Goal: Task Accomplishment & Management: Manage account settings

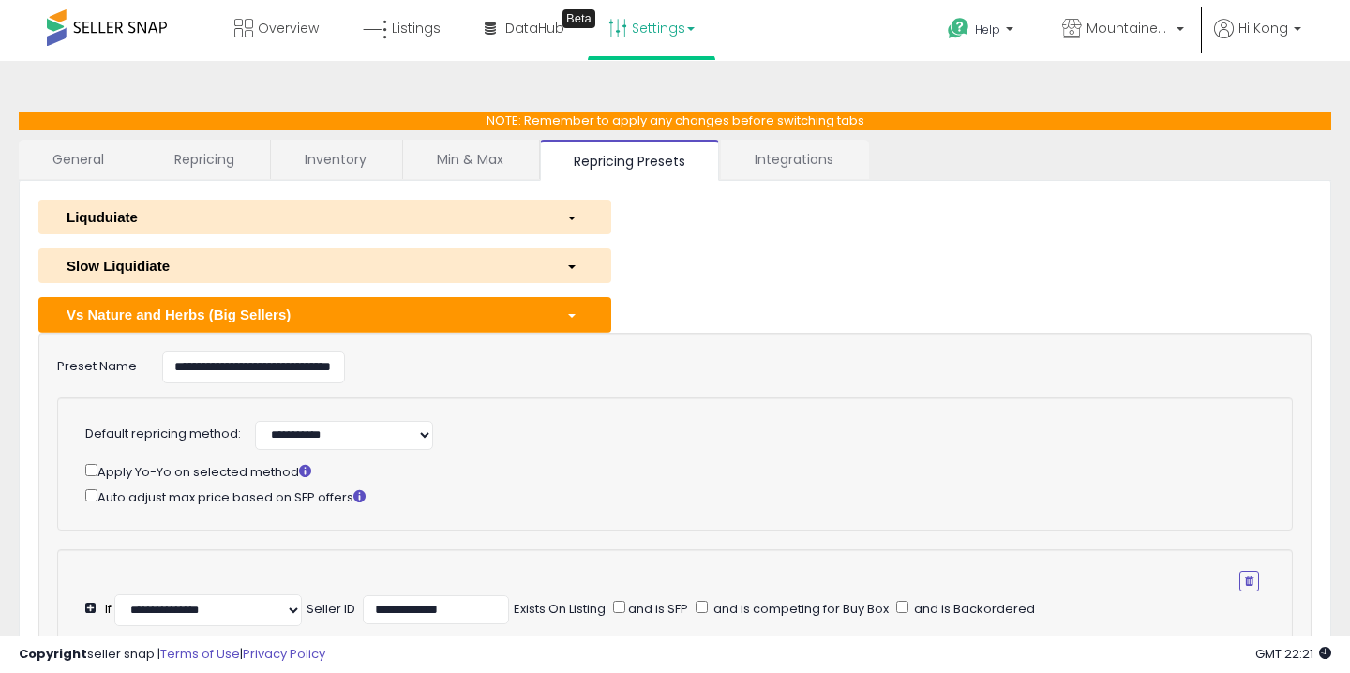
select select "******"
click at [319, 166] on link "Inventory" at bounding box center [335, 159] width 129 height 39
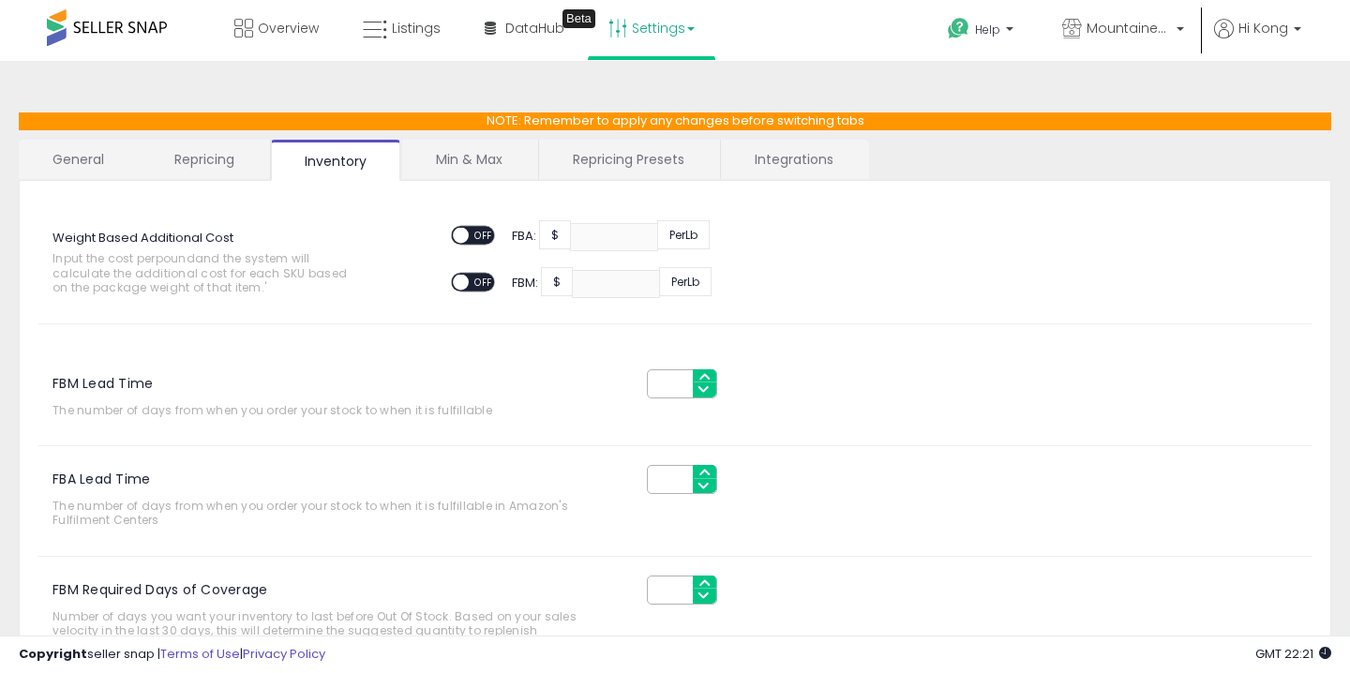
click at [233, 156] on link "Repricing" at bounding box center [204, 159] width 127 height 39
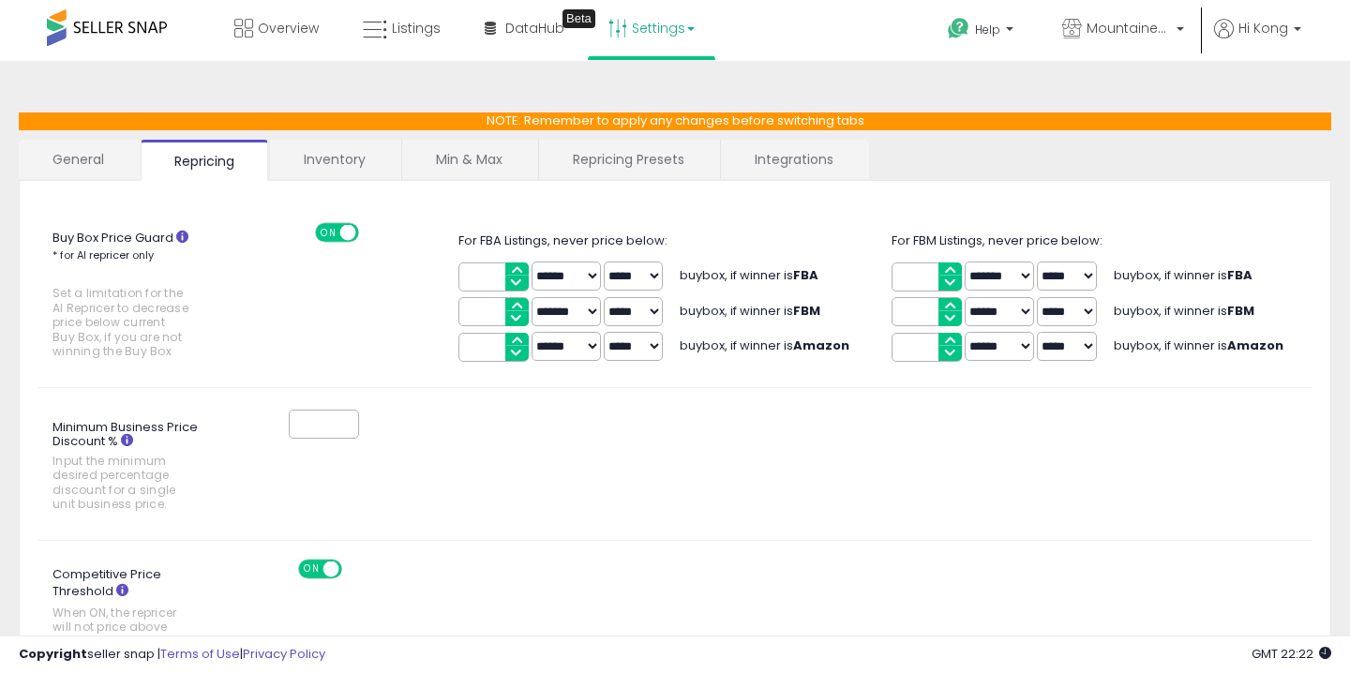
click at [335, 167] on link "Inventory" at bounding box center [334, 159] width 129 height 39
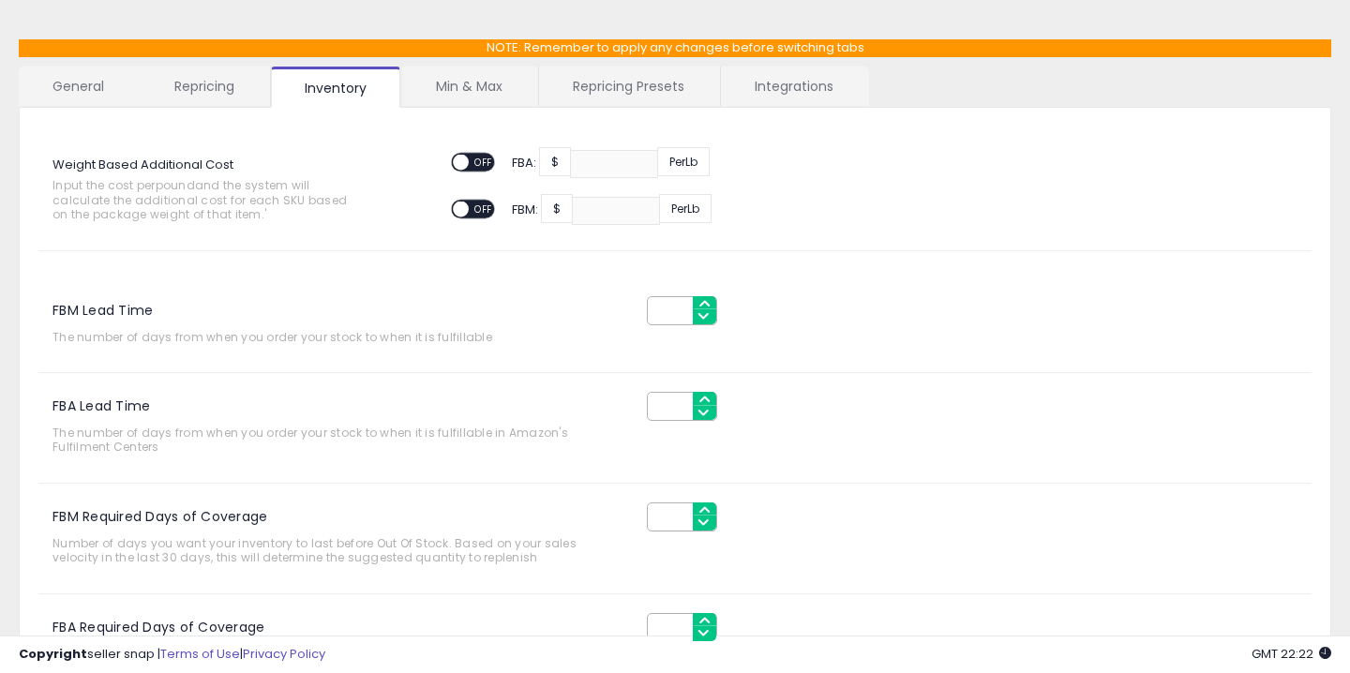
scroll to position [72, 0]
click at [194, 92] on link "Repricing" at bounding box center [204, 86] width 127 height 39
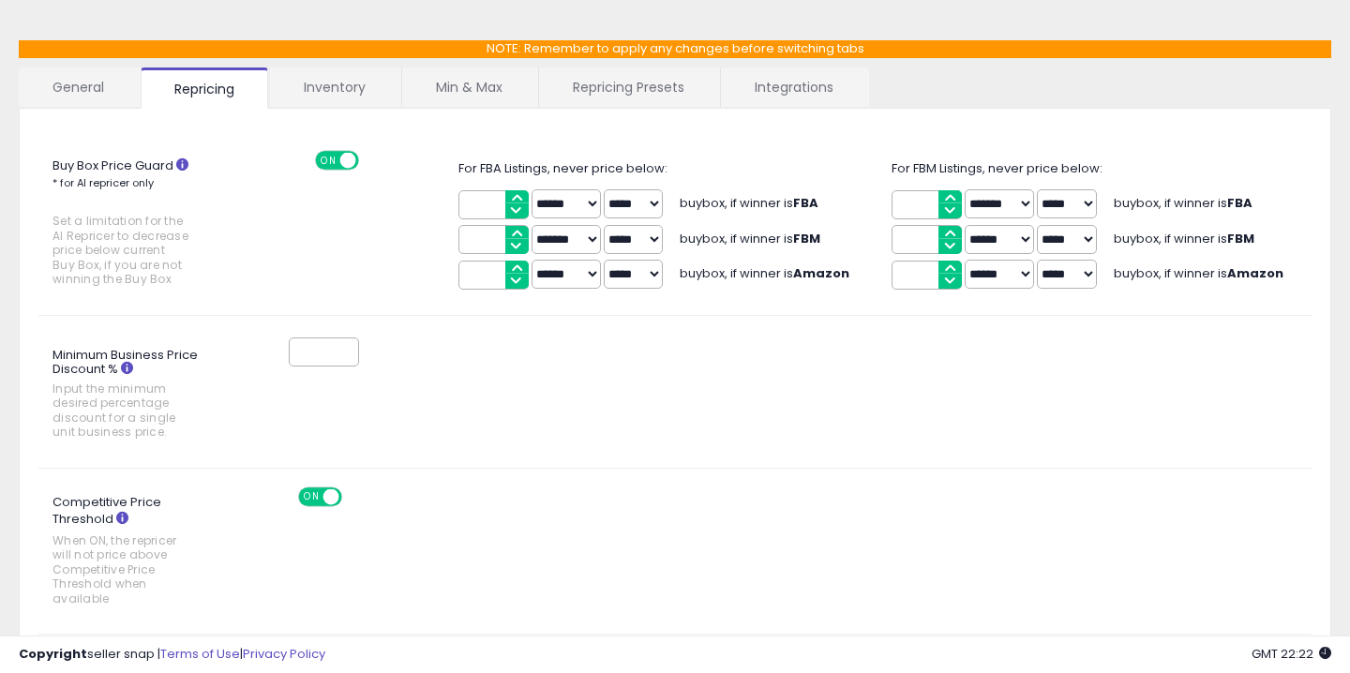
click at [464, 82] on link "Min & Max" at bounding box center [469, 86] width 134 height 39
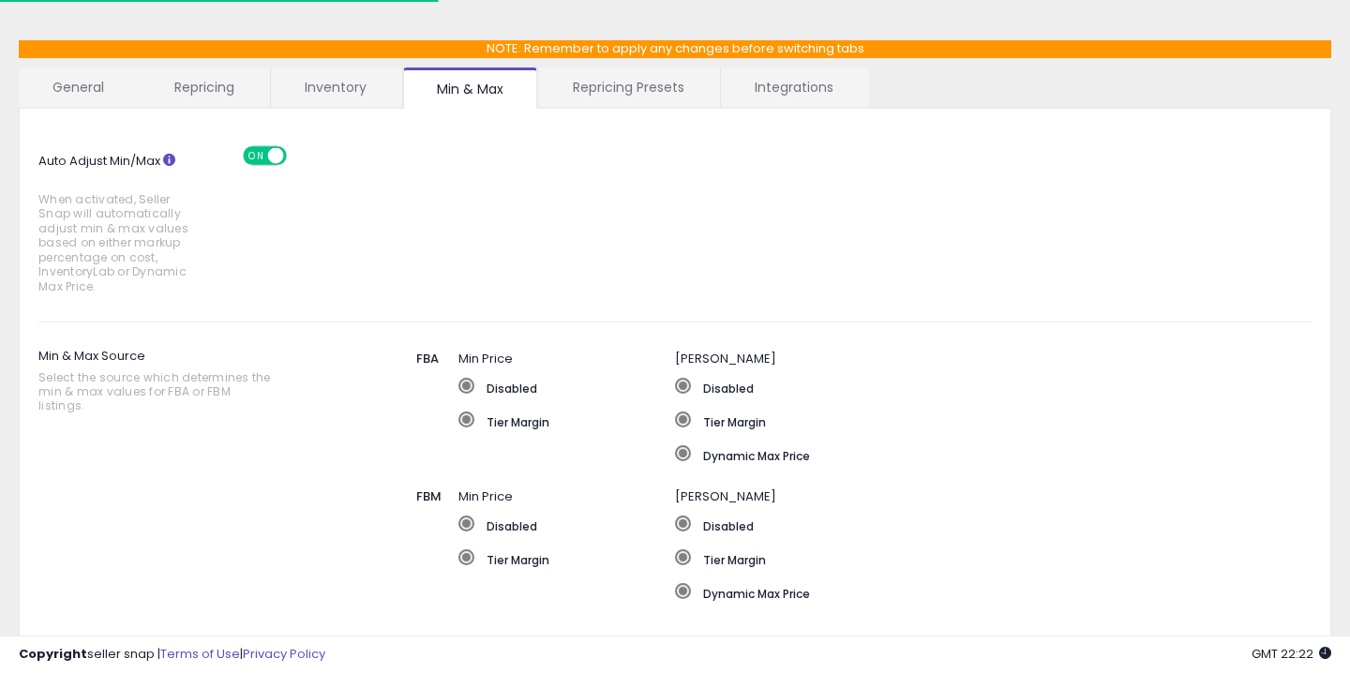
click at [639, 95] on link "Repricing Presets" at bounding box center [628, 86] width 179 height 39
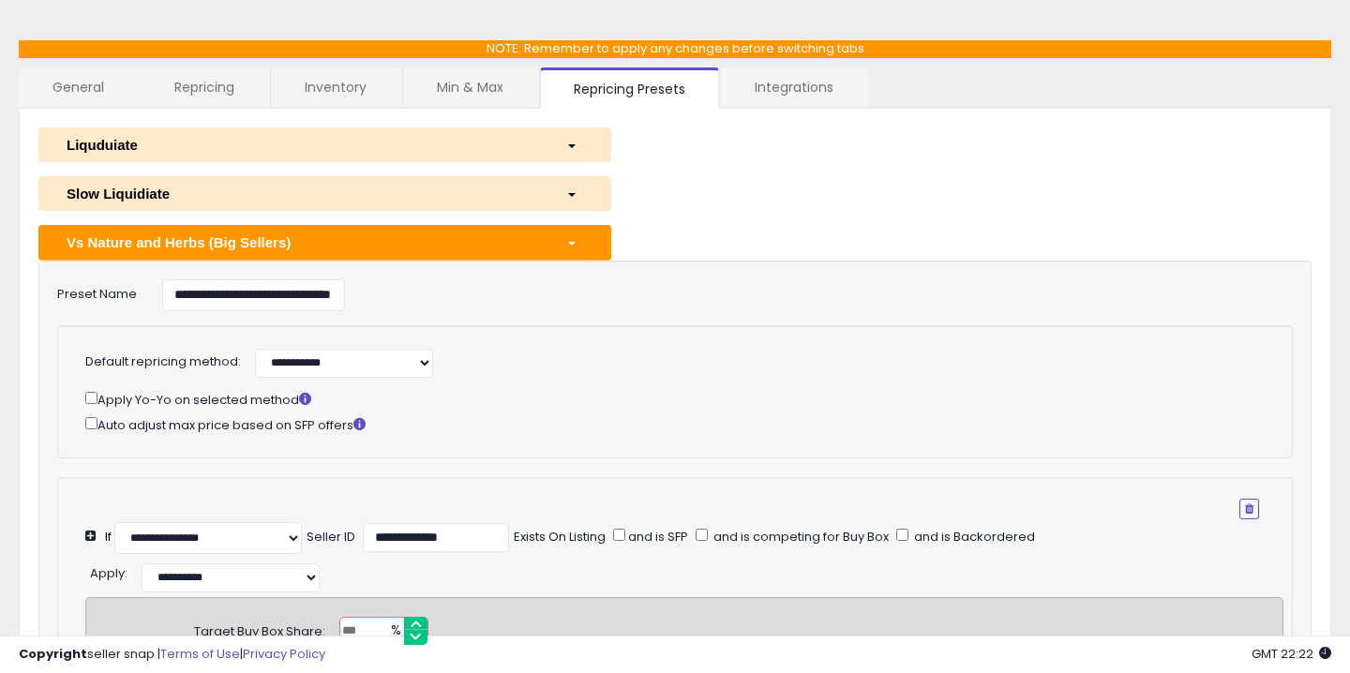
click at [576, 194] on div "button" at bounding box center [574, 194] width 45 height 20
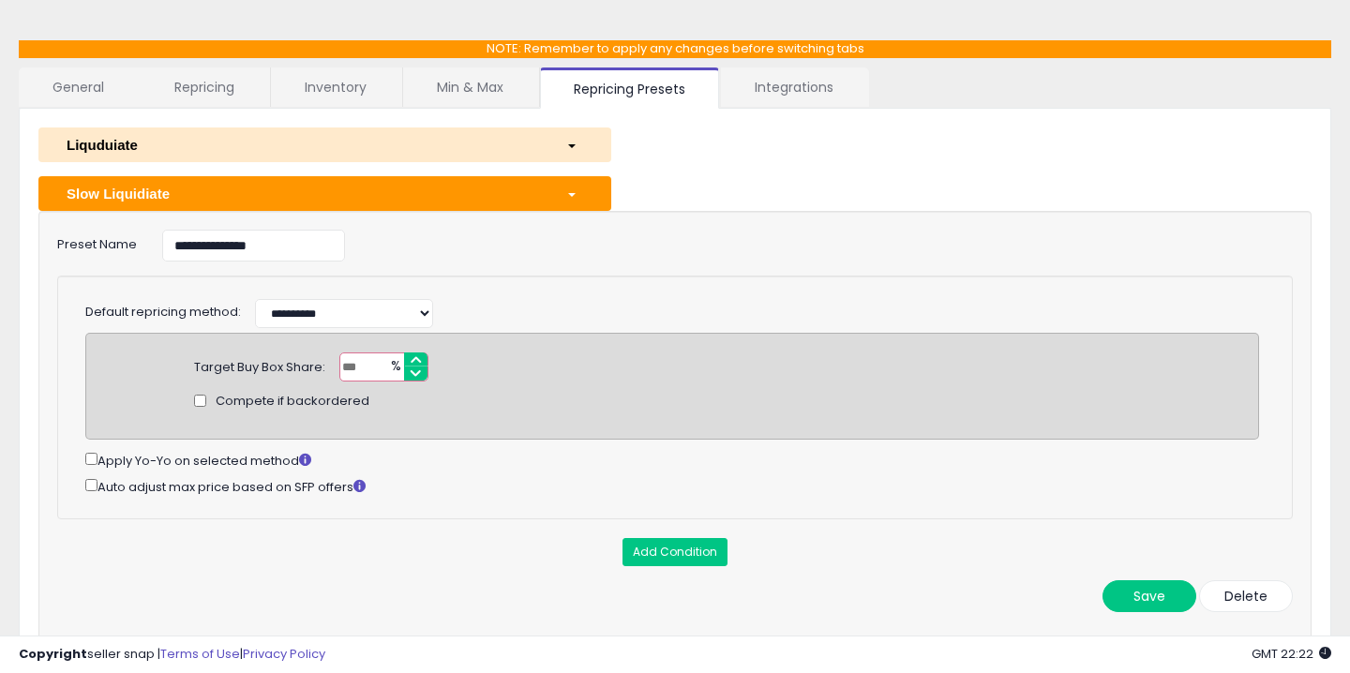
click at [545, 161] on button "Liquduiate" at bounding box center [324, 144] width 573 height 35
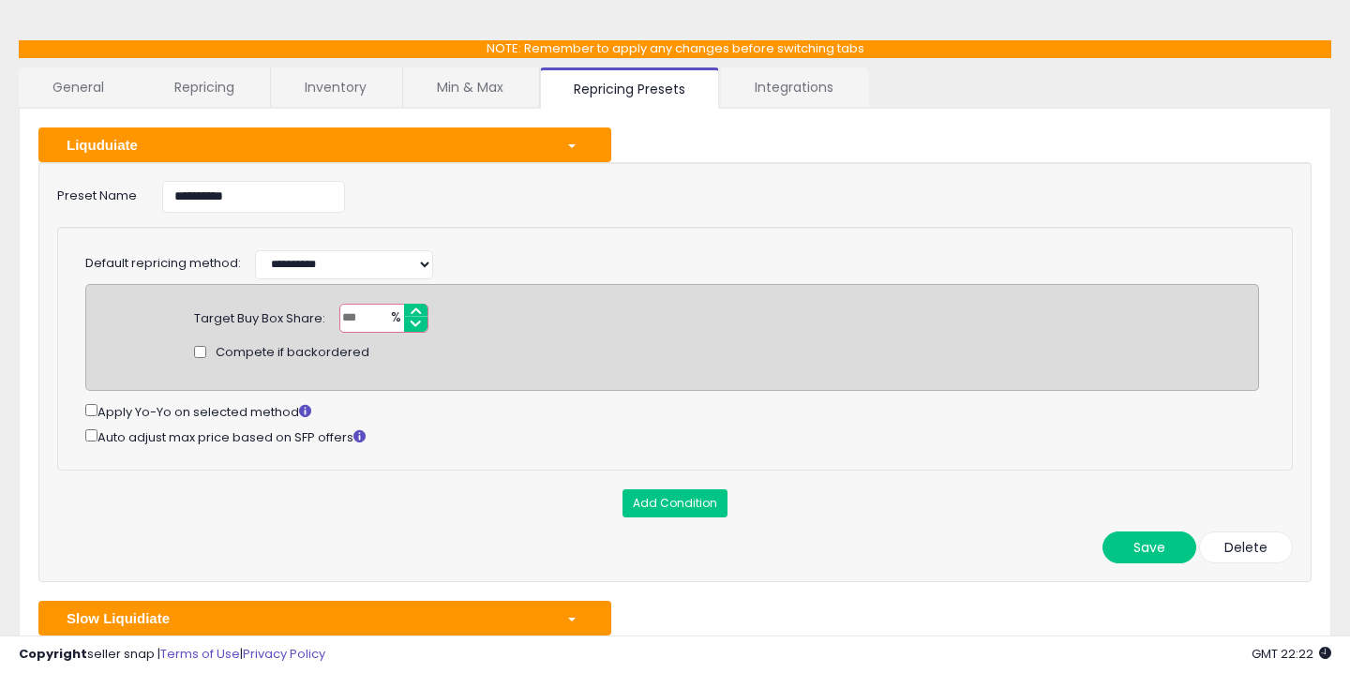
click at [518, 138] on div "Liquduiate" at bounding box center [302, 145] width 500 height 20
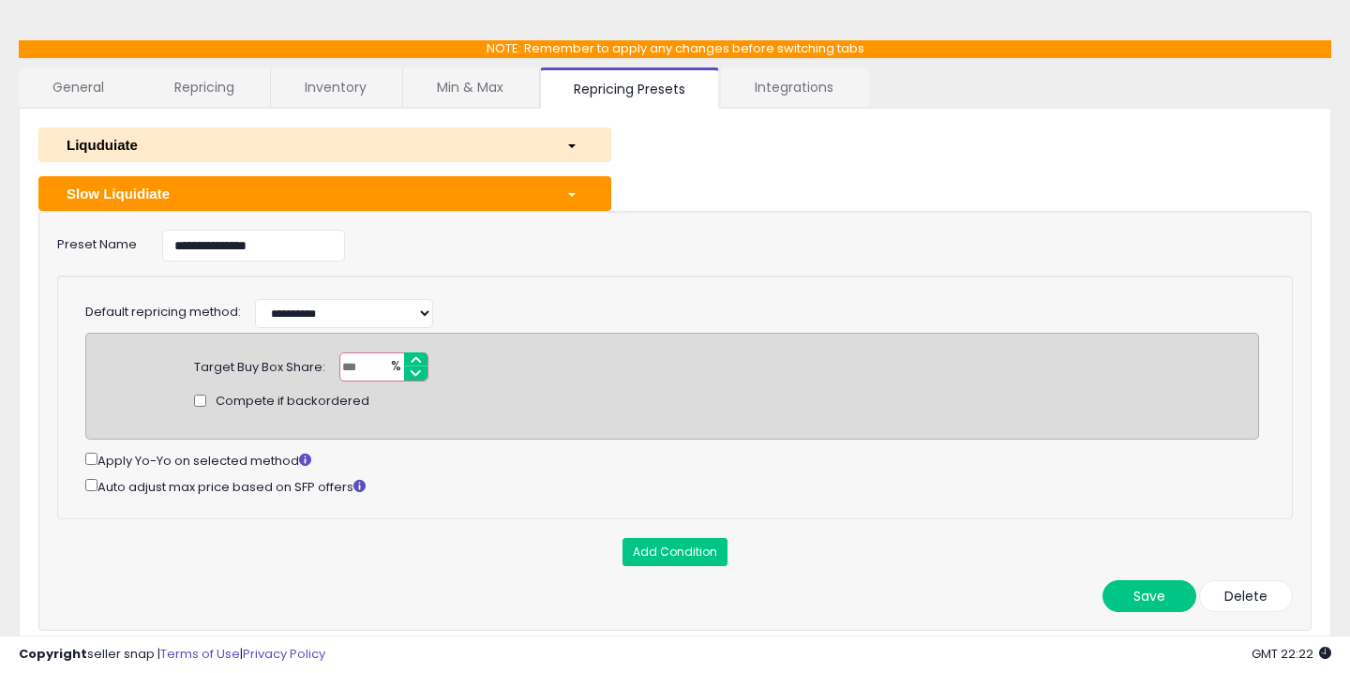
click at [482, 178] on button "Slow Liquidiate" at bounding box center [324, 193] width 573 height 35
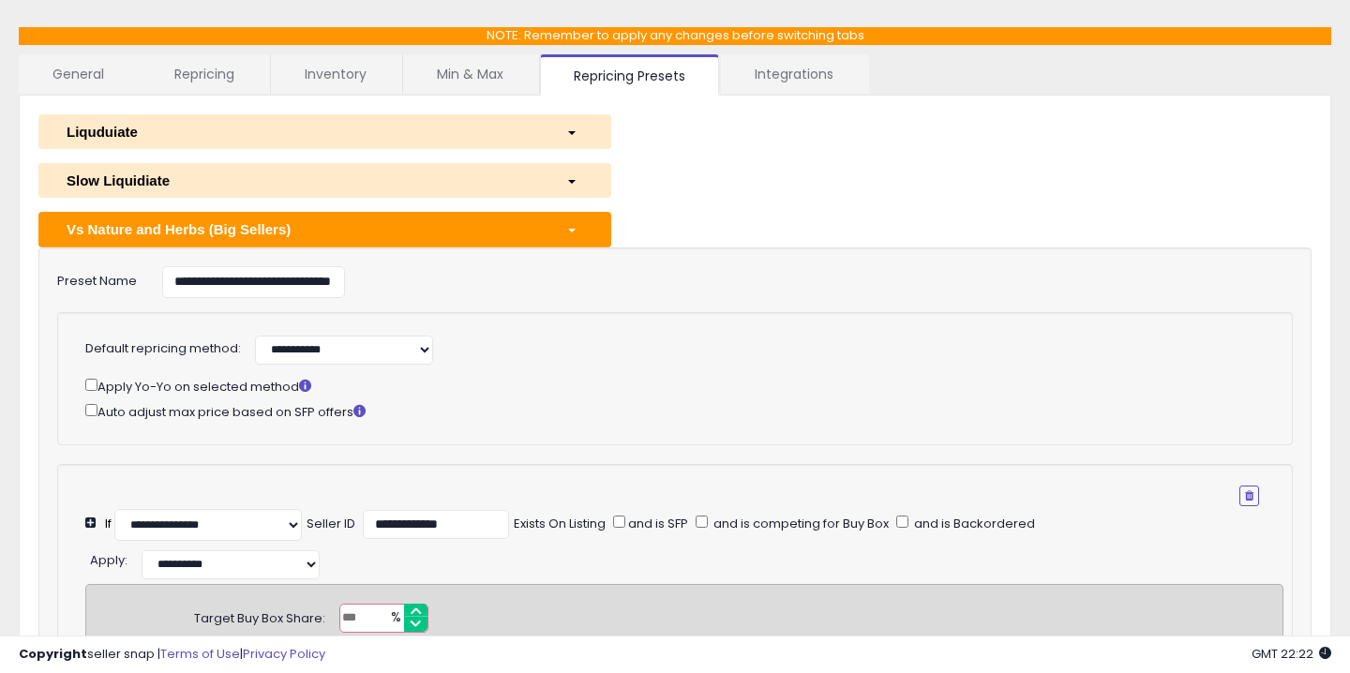
scroll to position [88, 0]
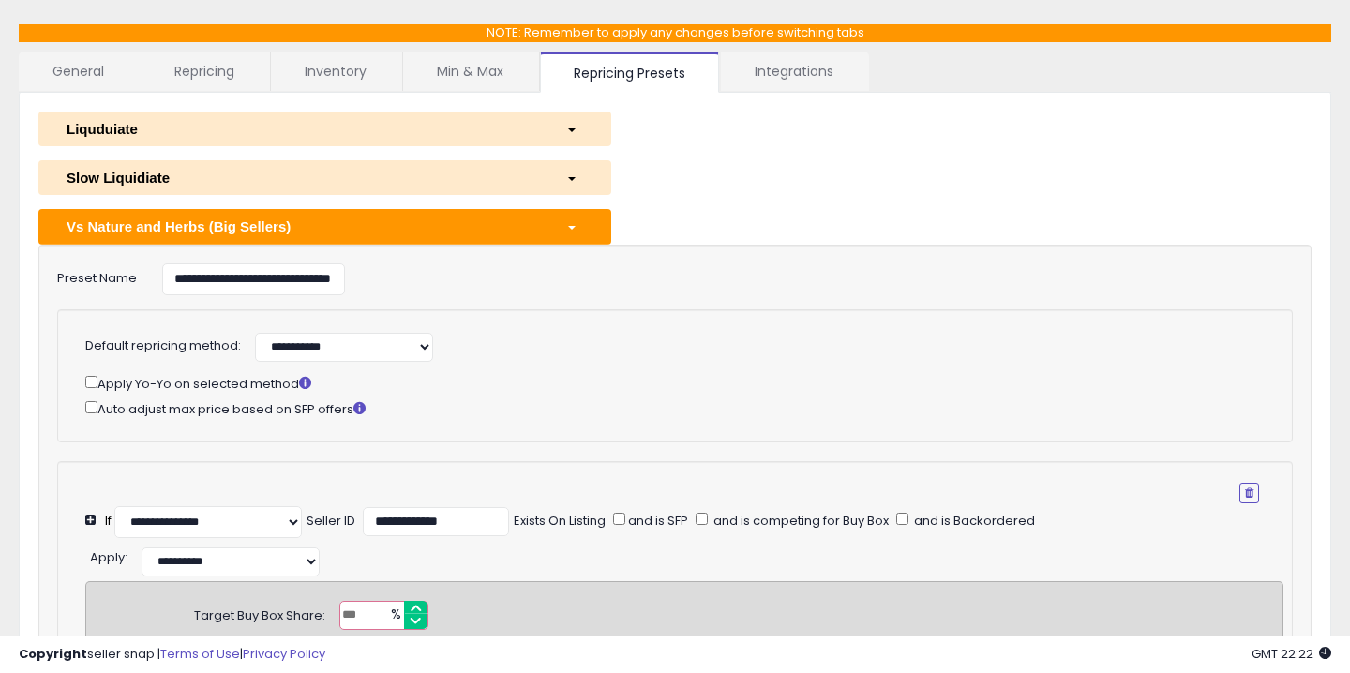
click at [440, 221] on div "Vs Nature and Herbs (Big Sellers)" at bounding box center [302, 226] width 500 height 20
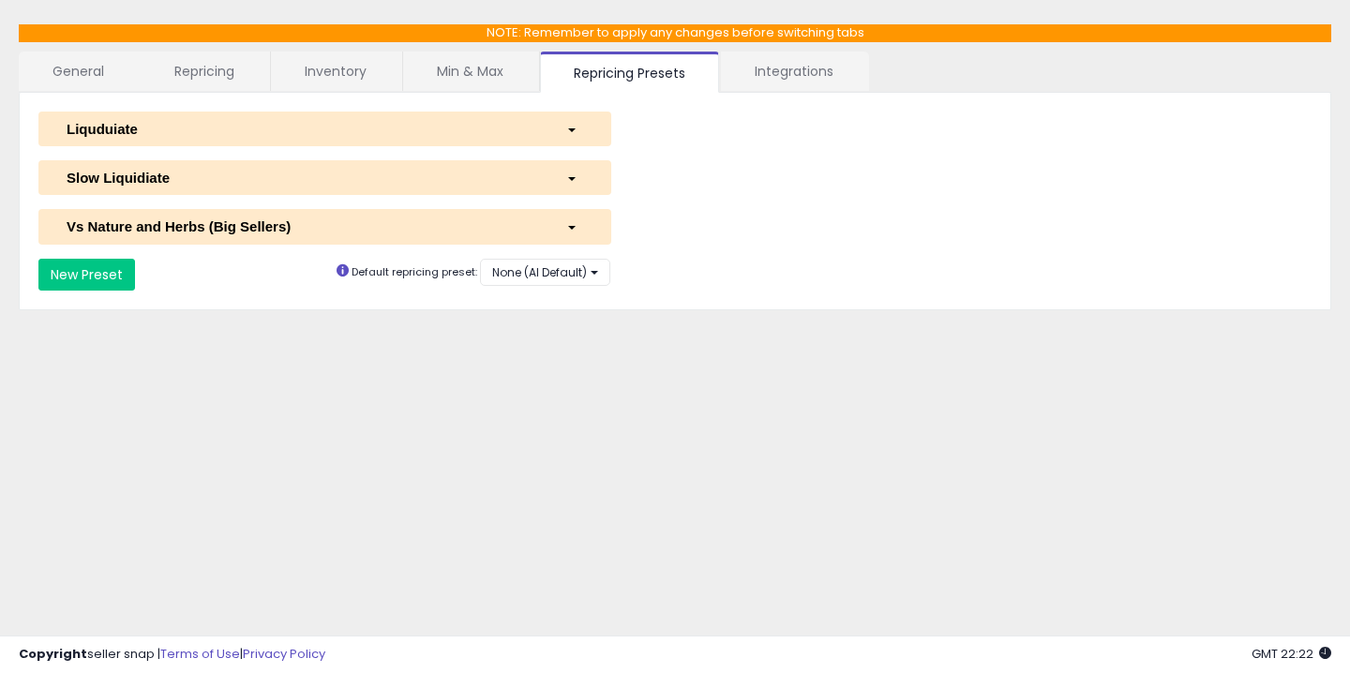
click at [440, 221] on div "Vs Nature and Herbs (Big Sellers)" at bounding box center [302, 226] width 500 height 20
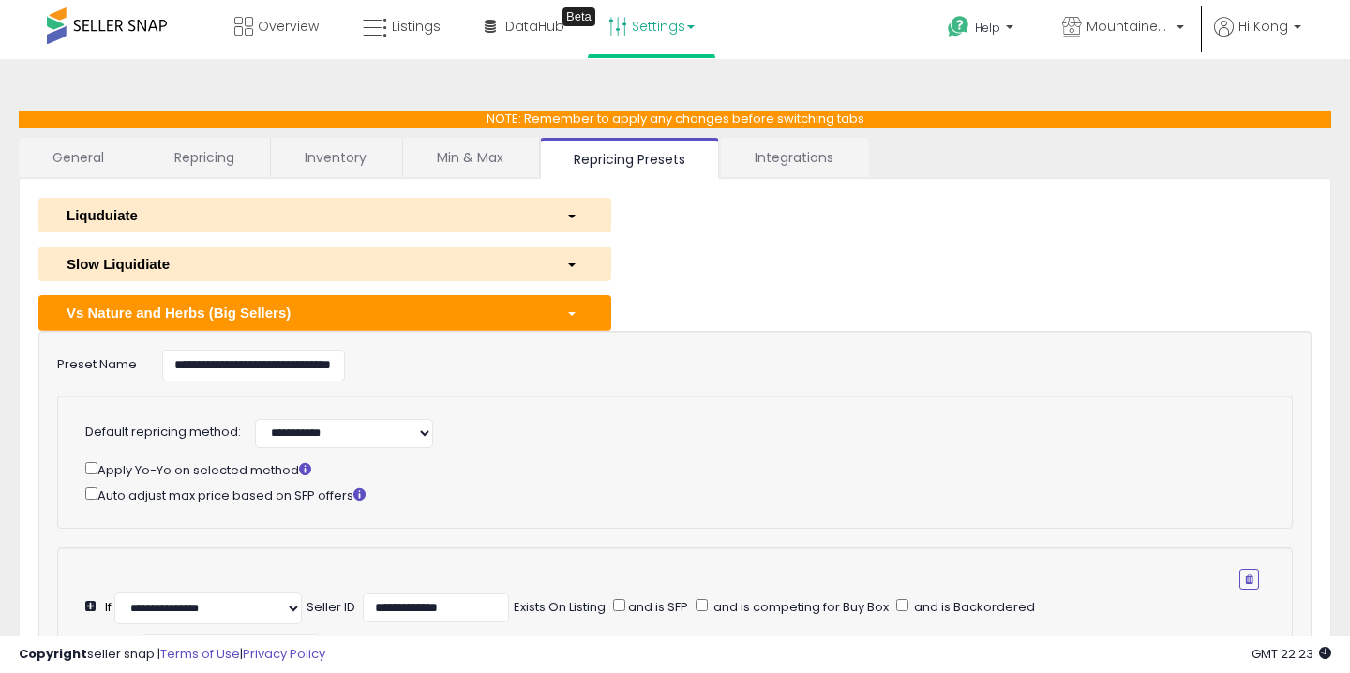
scroll to position [0, 0]
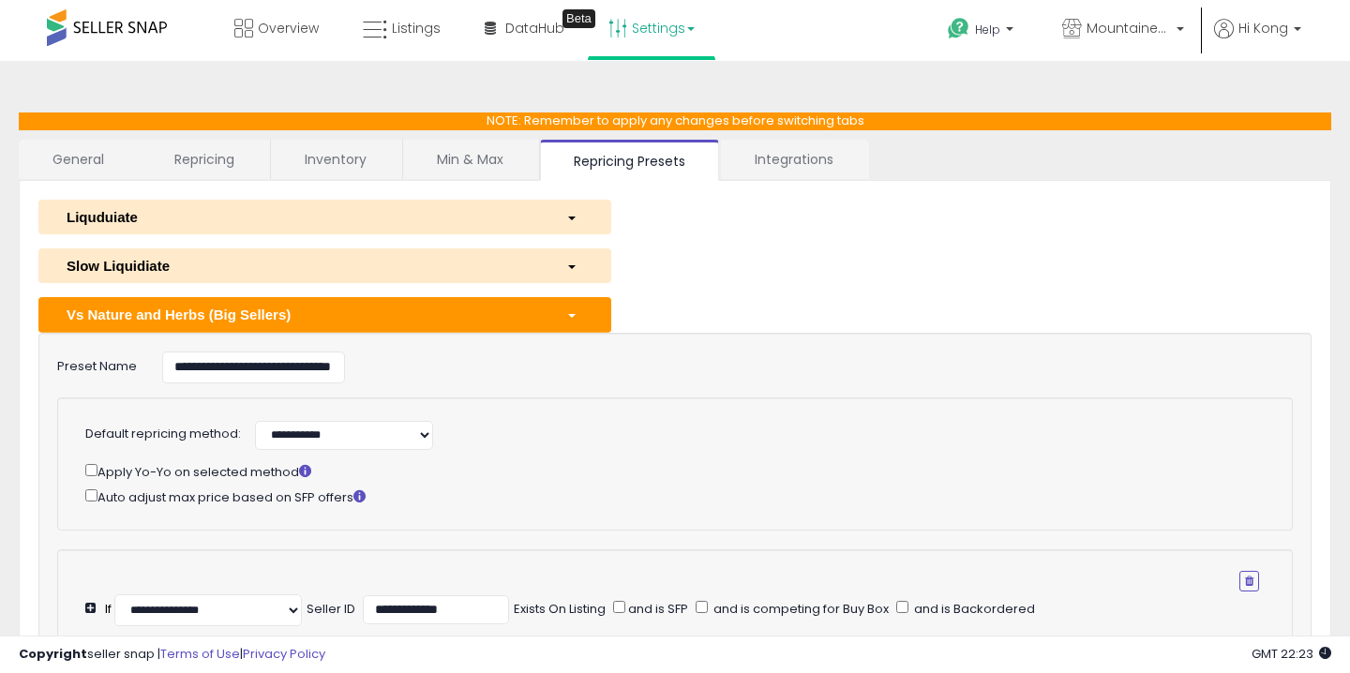
click at [323, 165] on link "Inventory" at bounding box center [335, 159] width 129 height 39
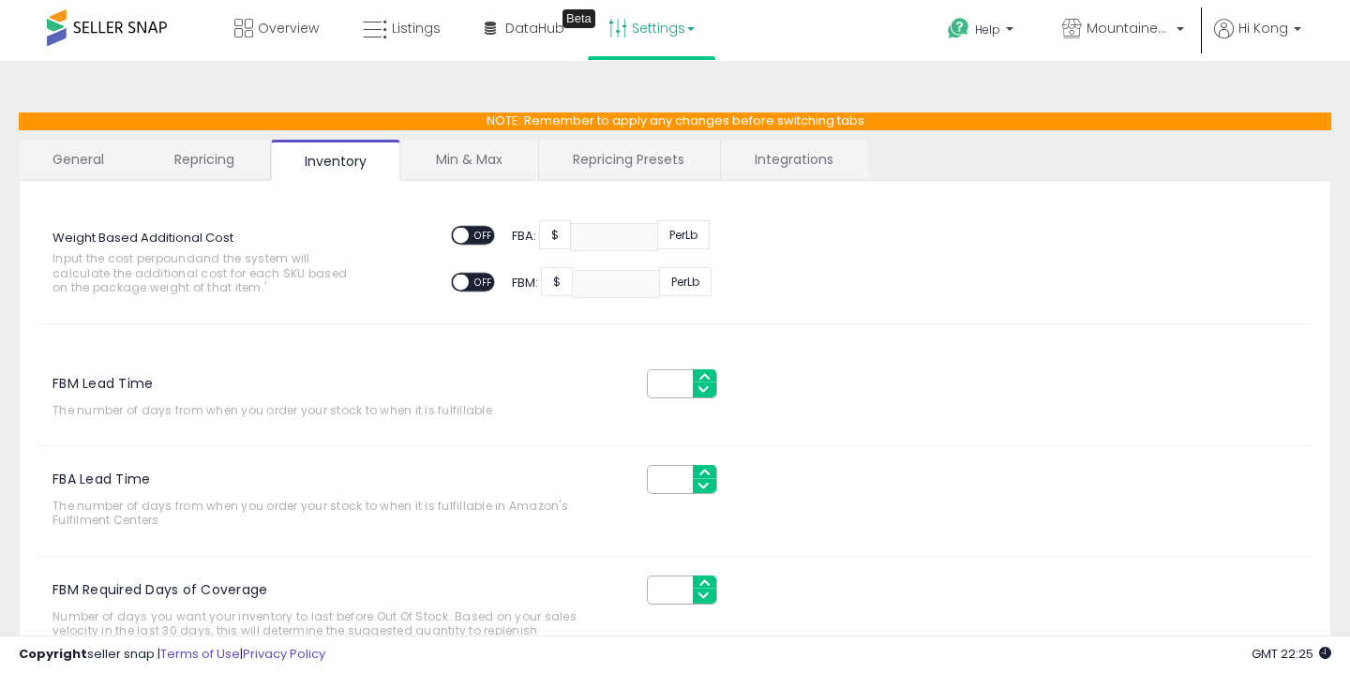
click at [453, 158] on link "Min & Max" at bounding box center [469, 159] width 134 height 39
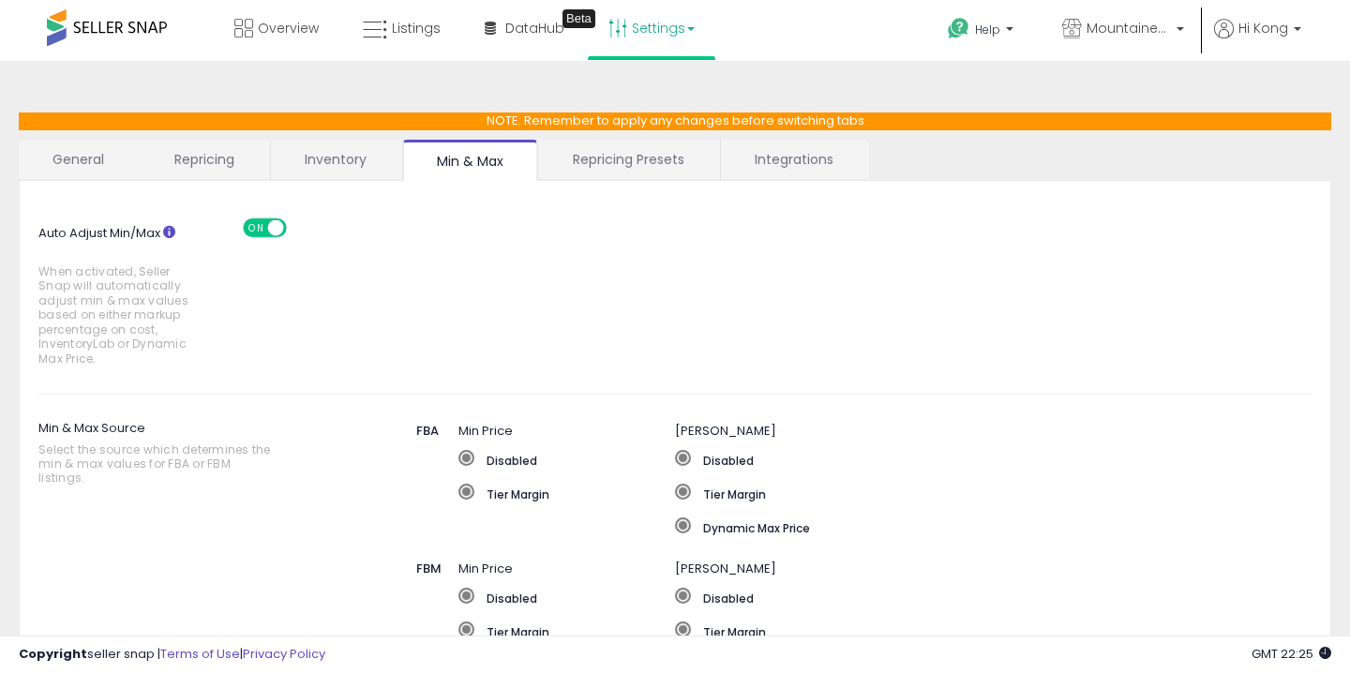
click at [646, 156] on link "Repricing Presets" at bounding box center [628, 159] width 179 height 39
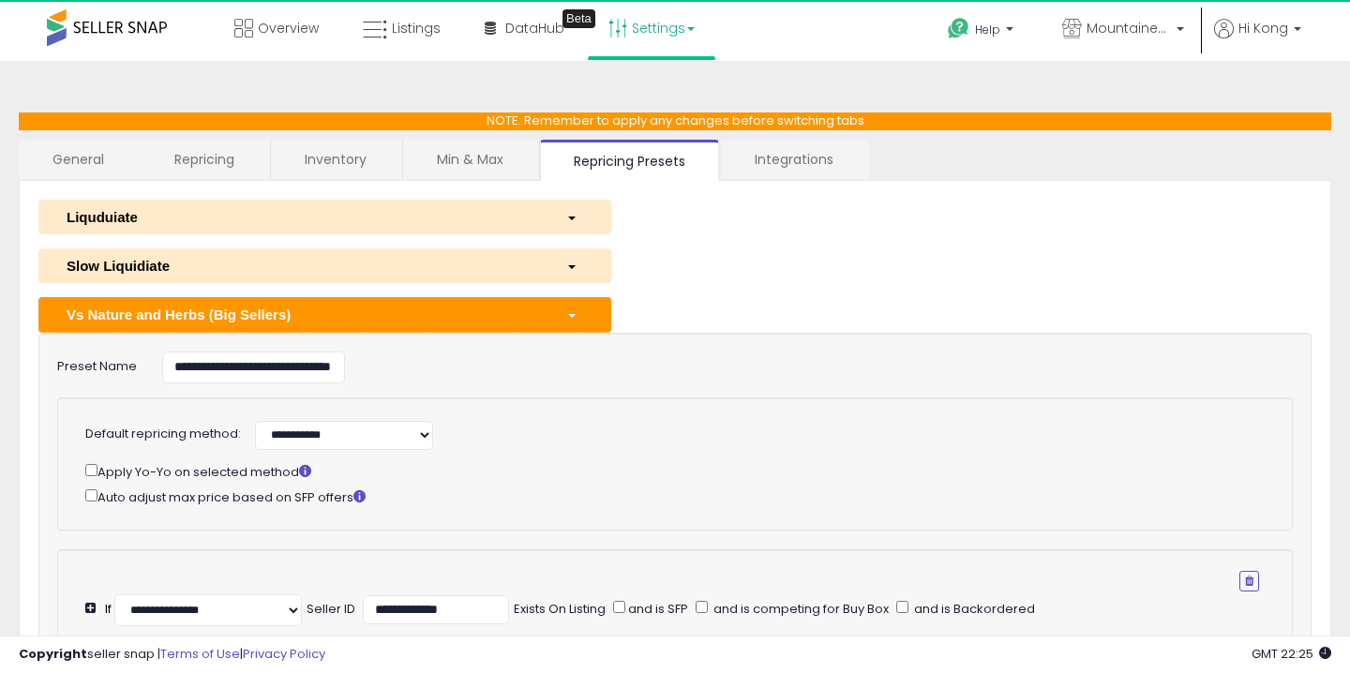
click at [459, 162] on link "Min & Max" at bounding box center [470, 159] width 134 height 39
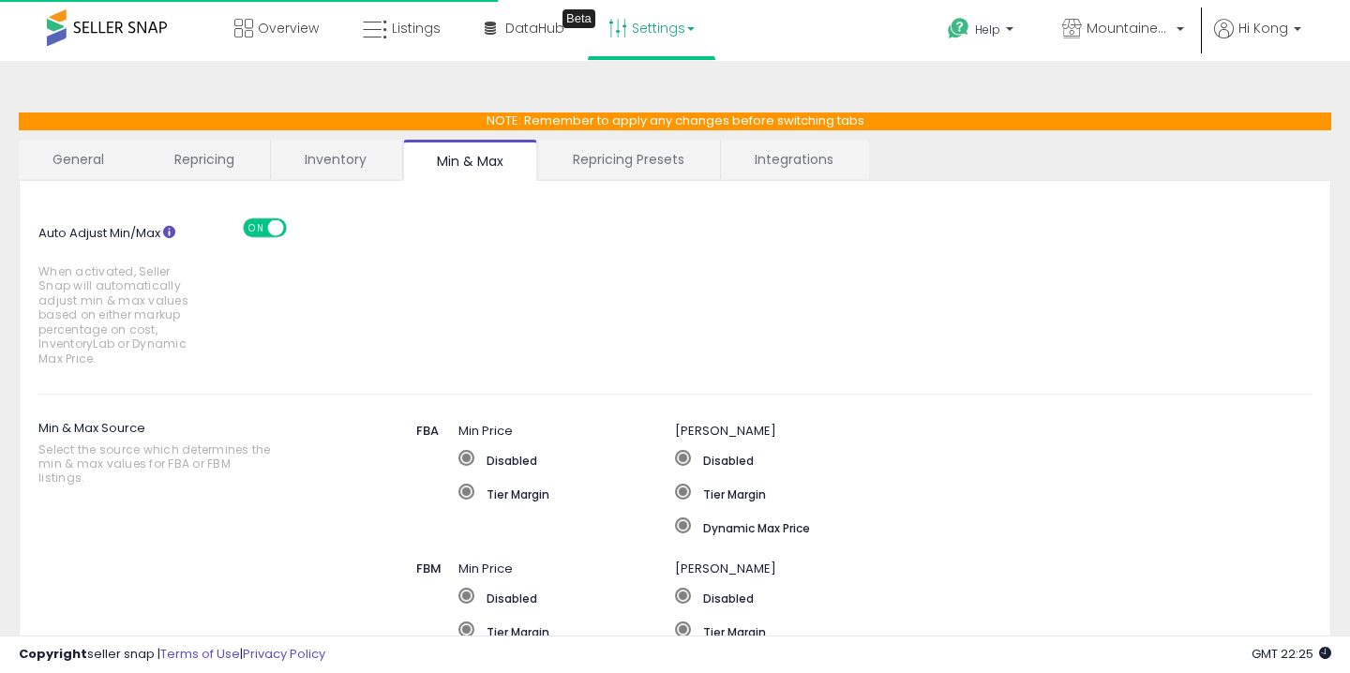
click at [349, 153] on link "Inventory" at bounding box center [335, 159] width 129 height 39
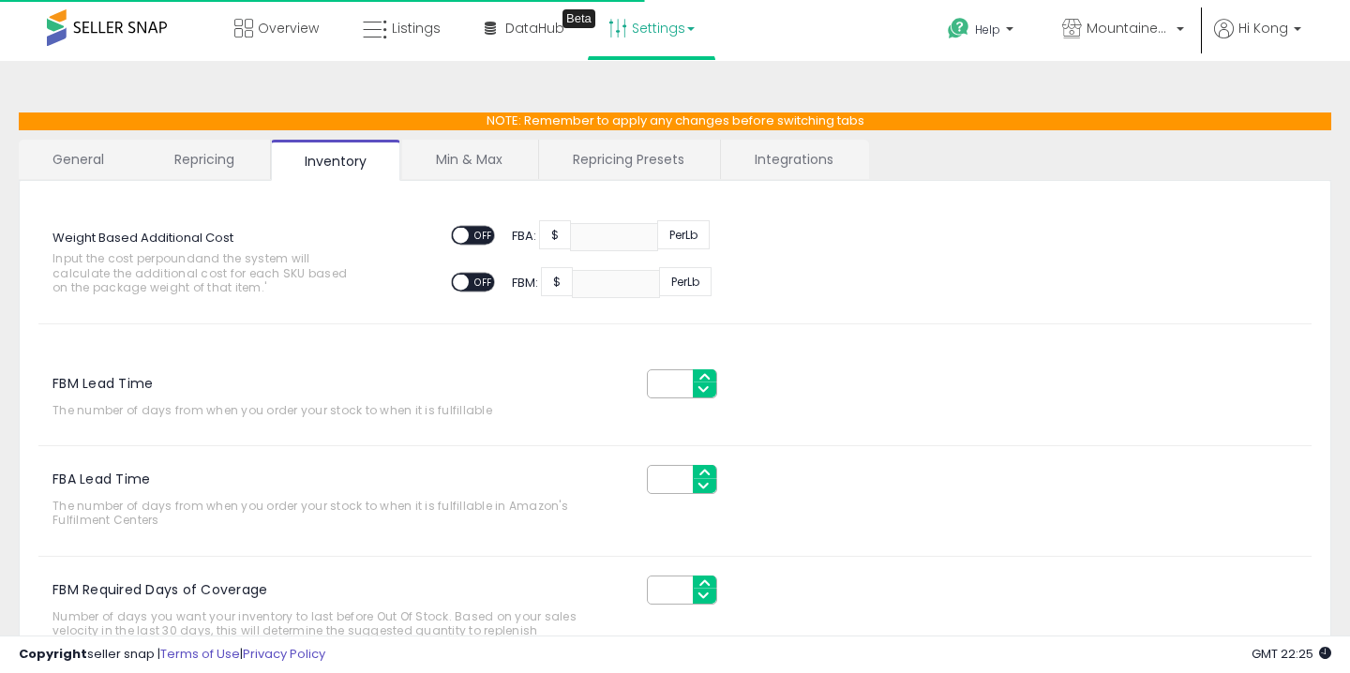
click at [193, 156] on link "Repricing" at bounding box center [204, 159] width 127 height 39
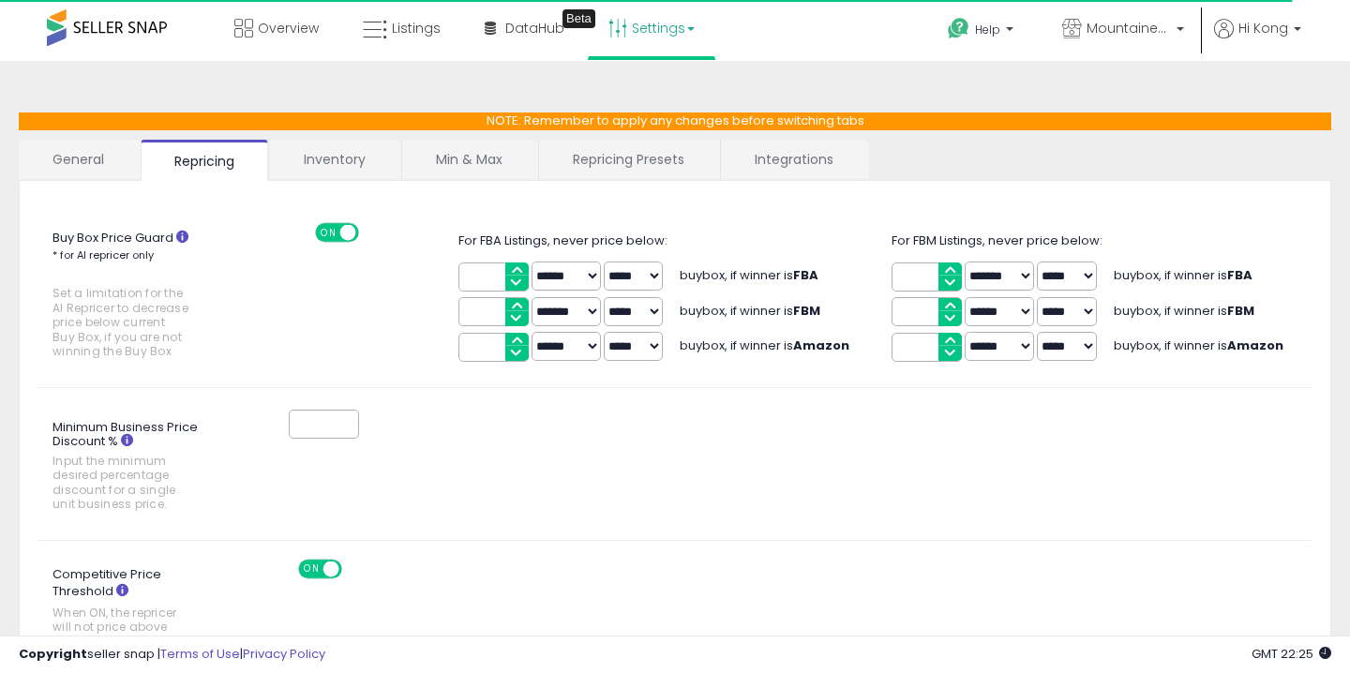
click at [70, 155] on link "General" at bounding box center [79, 159] width 120 height 39
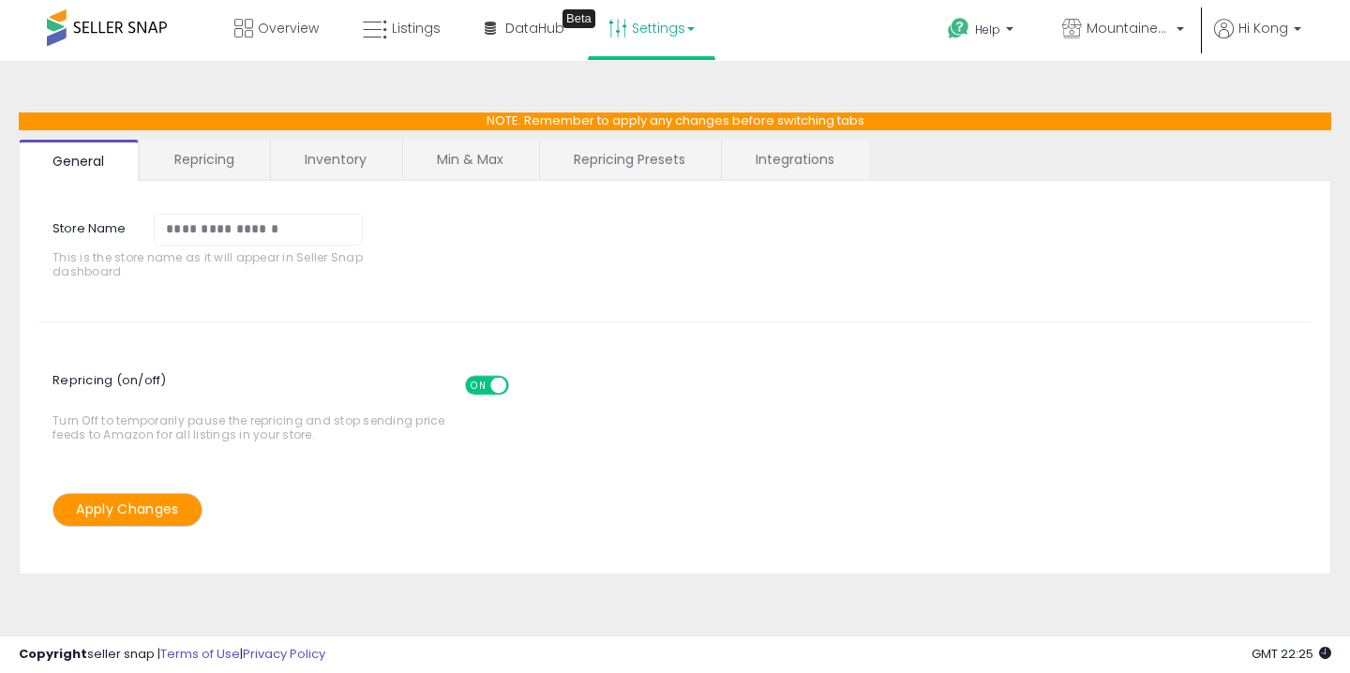
click at [216, 151] on link "Repricing" at bounding box center [204, 159] width 127 height 39
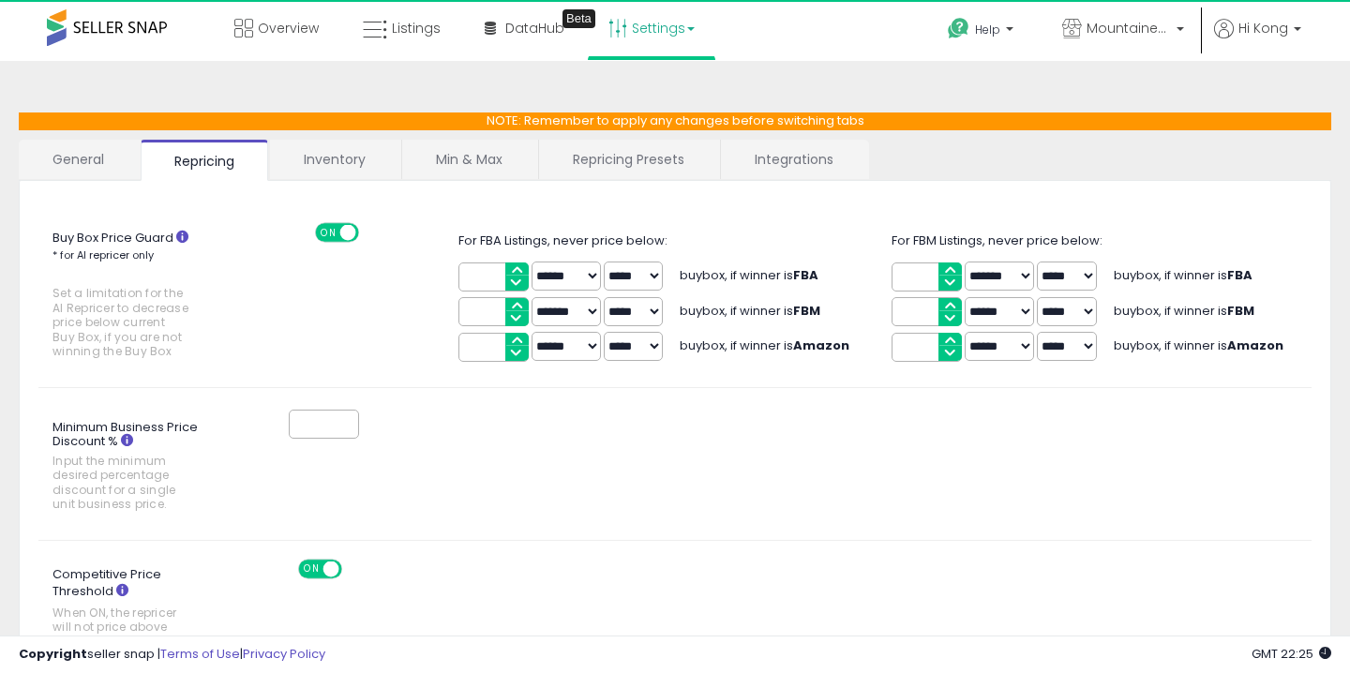
click at [338, 148] on link "Inventory" at bounding box center [334, 159] width 129 height 39
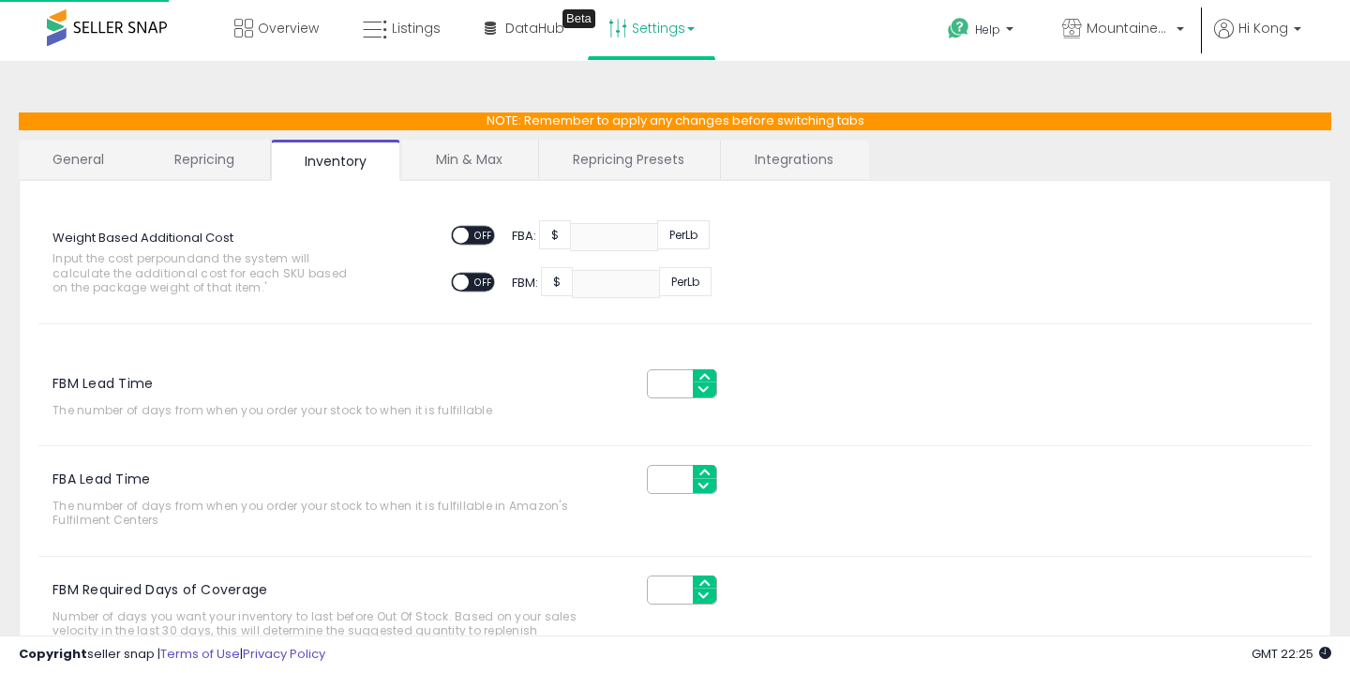
click at [227, 161] on link "Repricing" at bounding box center [204, 159] width 127 height 39
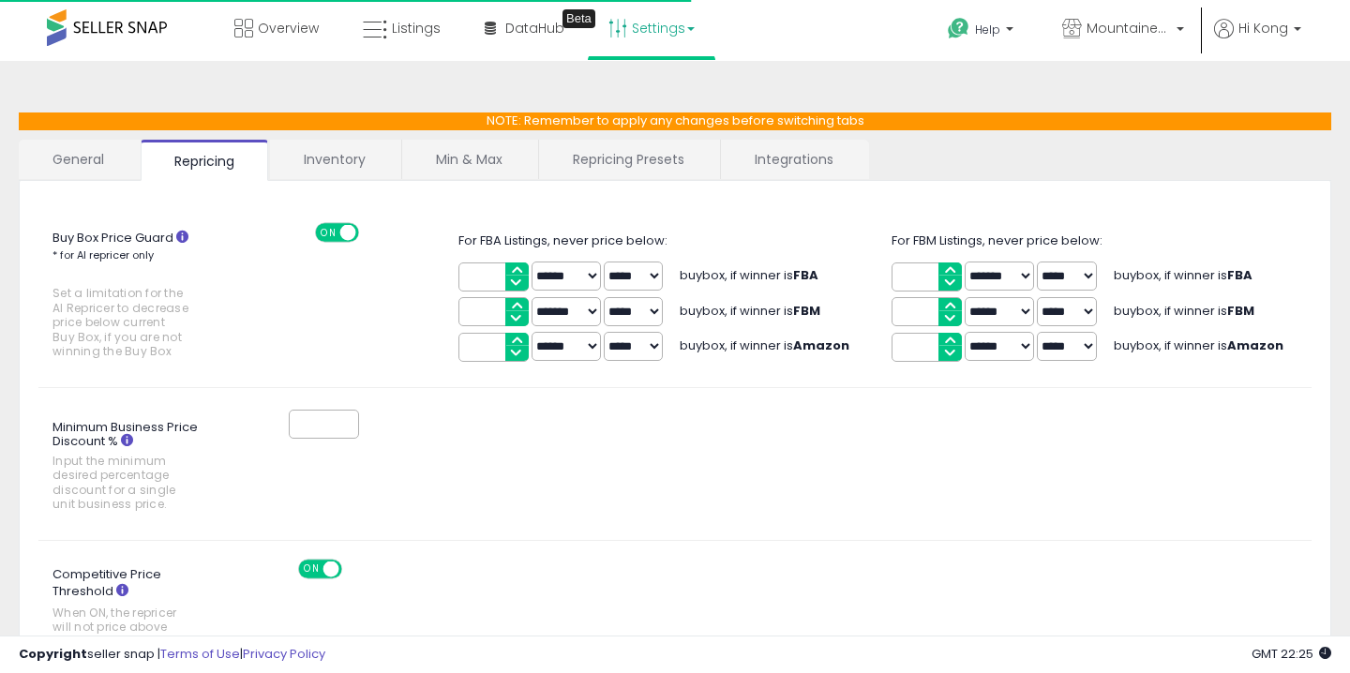
click at [78, 170] on link "General" at bounding box center [79, 159] width 120 height 39
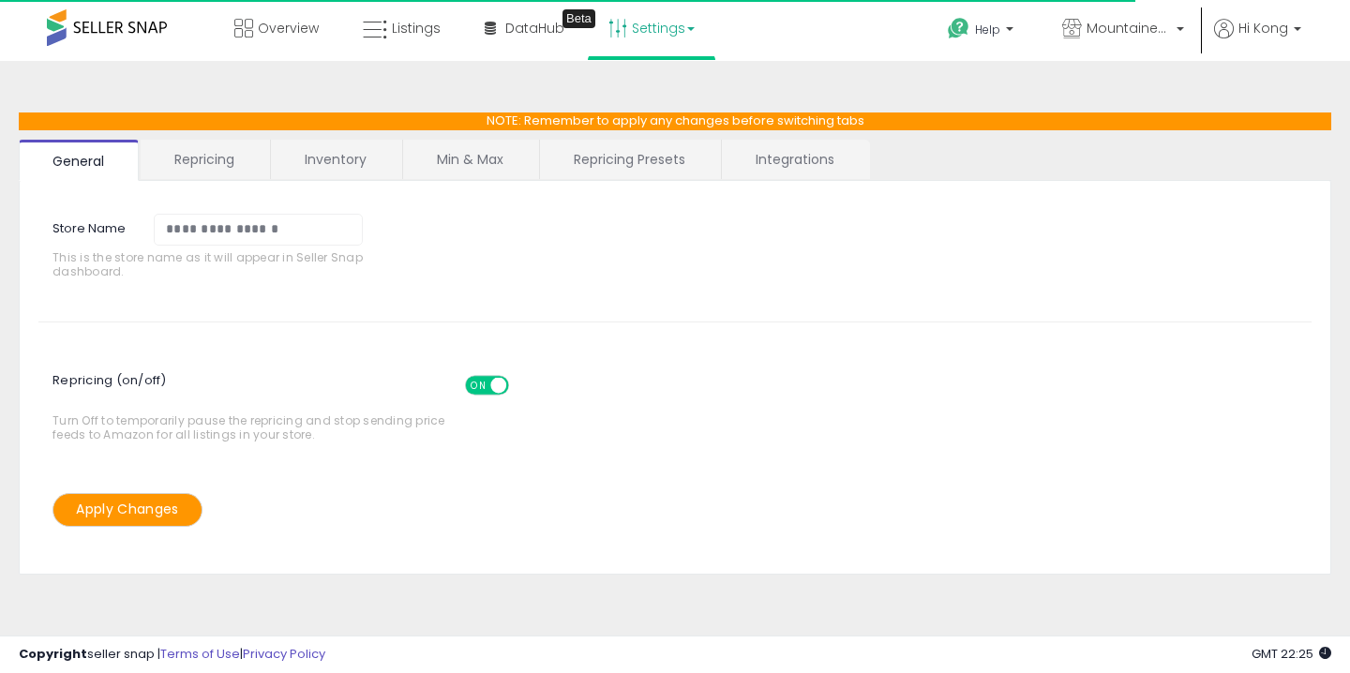
click at [164, 153] on link "Repricing" at bounding box center [204, 159] width 127 height 39
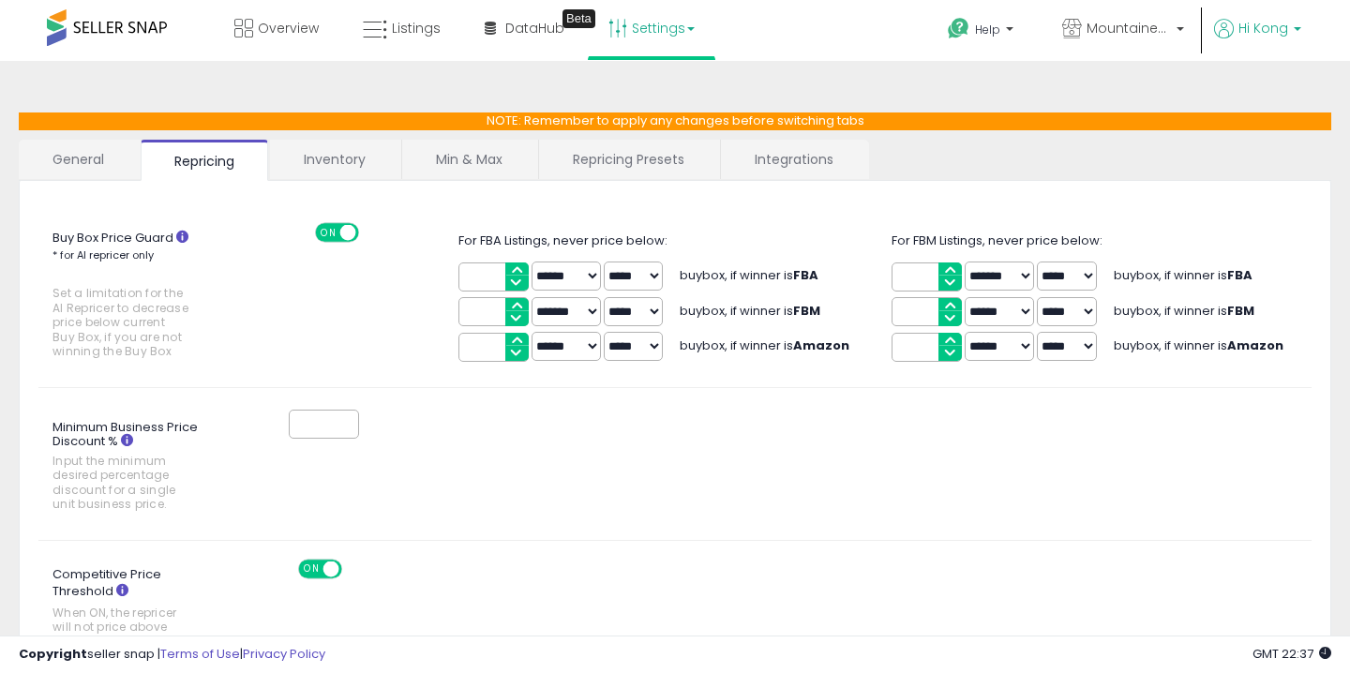
click at [1261, 36] on span "Hi Kong" at bounding box center [1263, 28] width 50 height 19
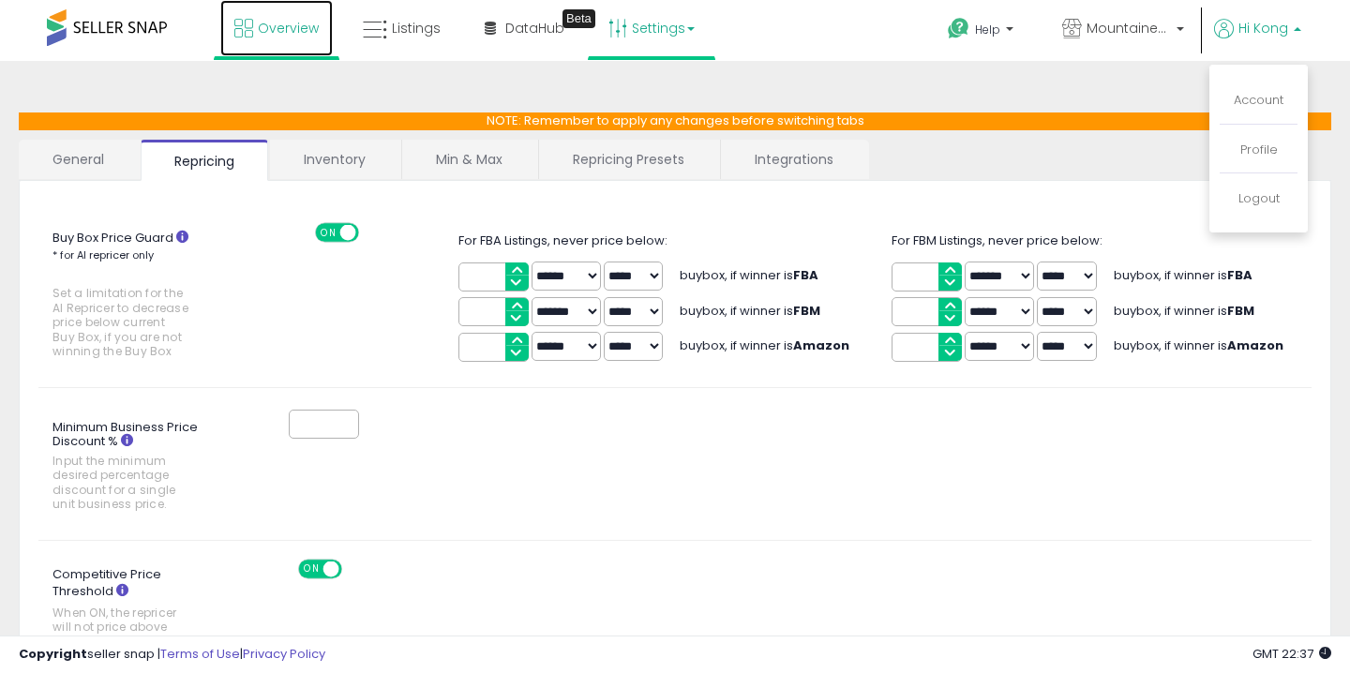
click at [301, 35] on span "Overview" at bounding box center [288, 28] width 61 height 19
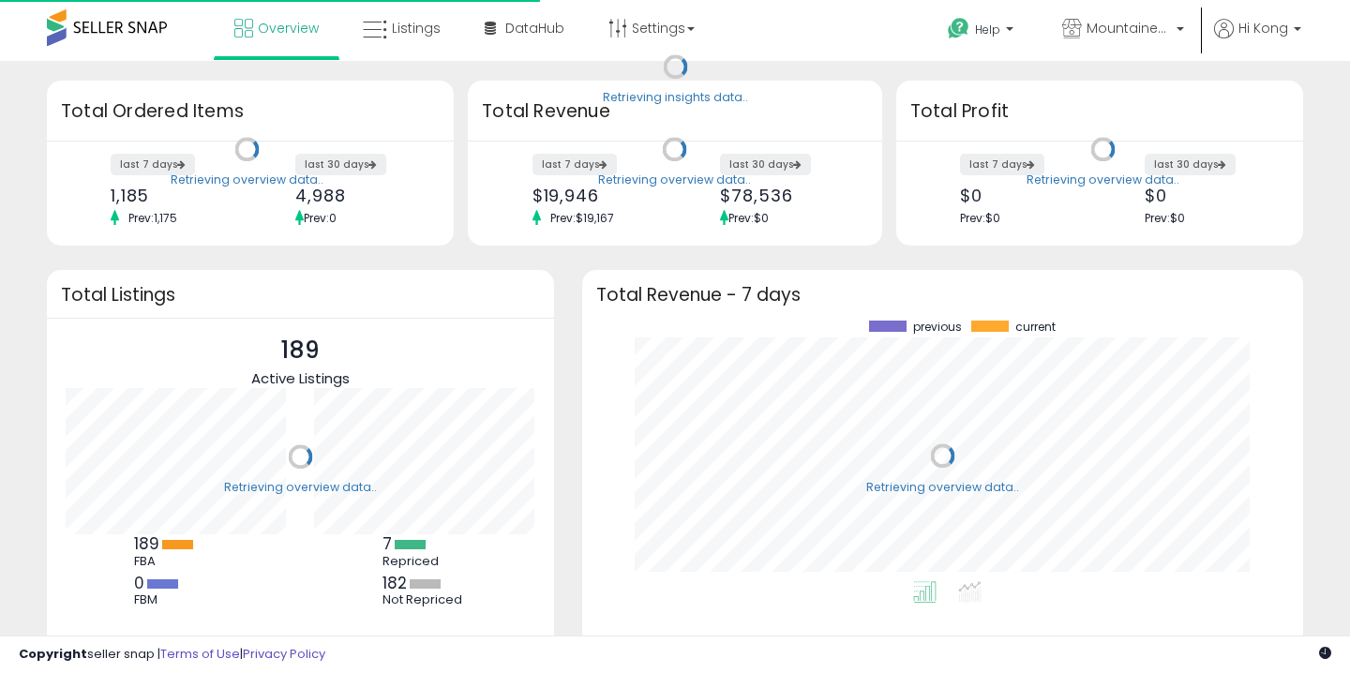
scroll to position [261, 683]
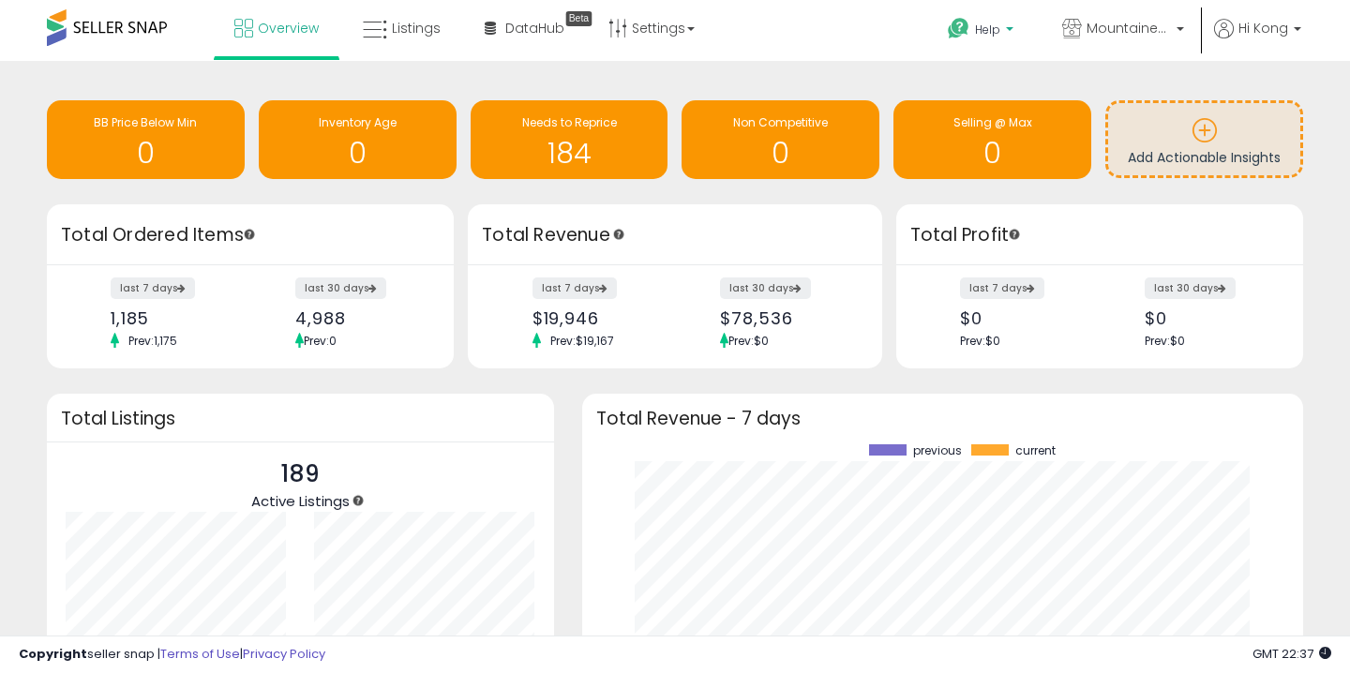
click at [983, 19] on link "Help" at bounding box center [982, 32] width 99 height 58
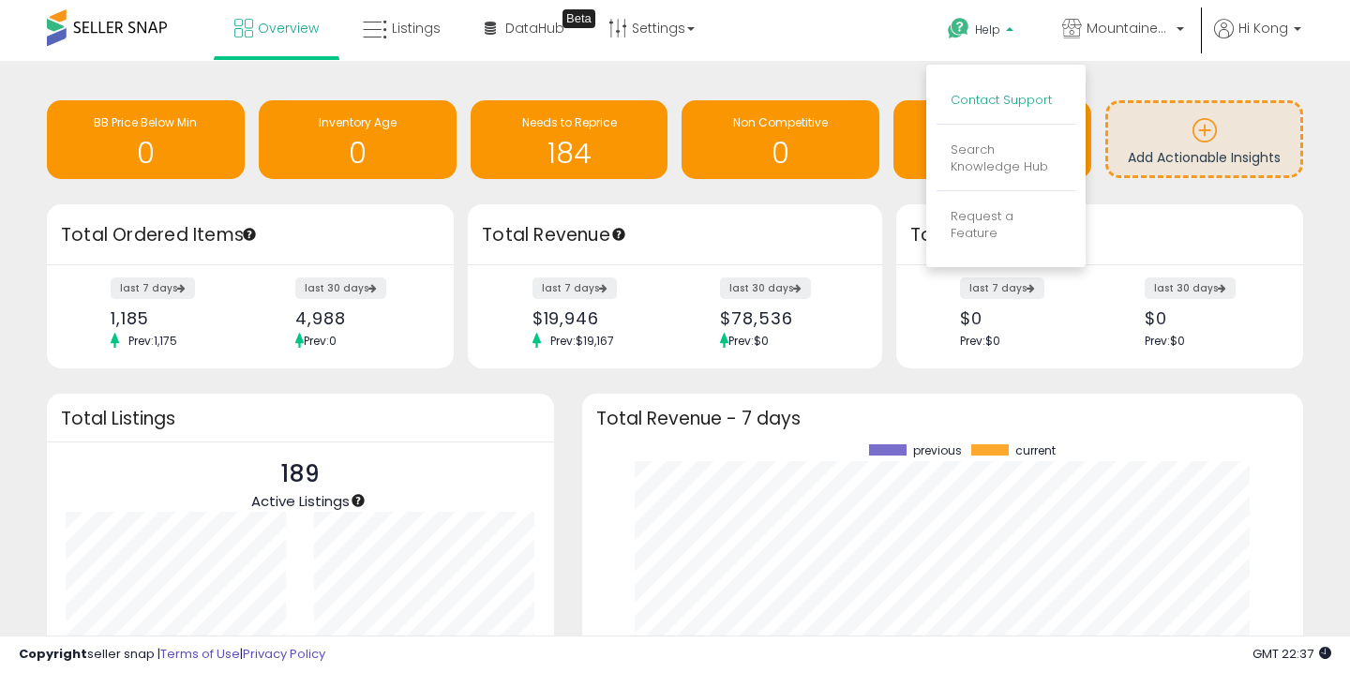
click at [958, 106] on link "Contact Support" at bounding box center [1000, 100] width 101 height 18
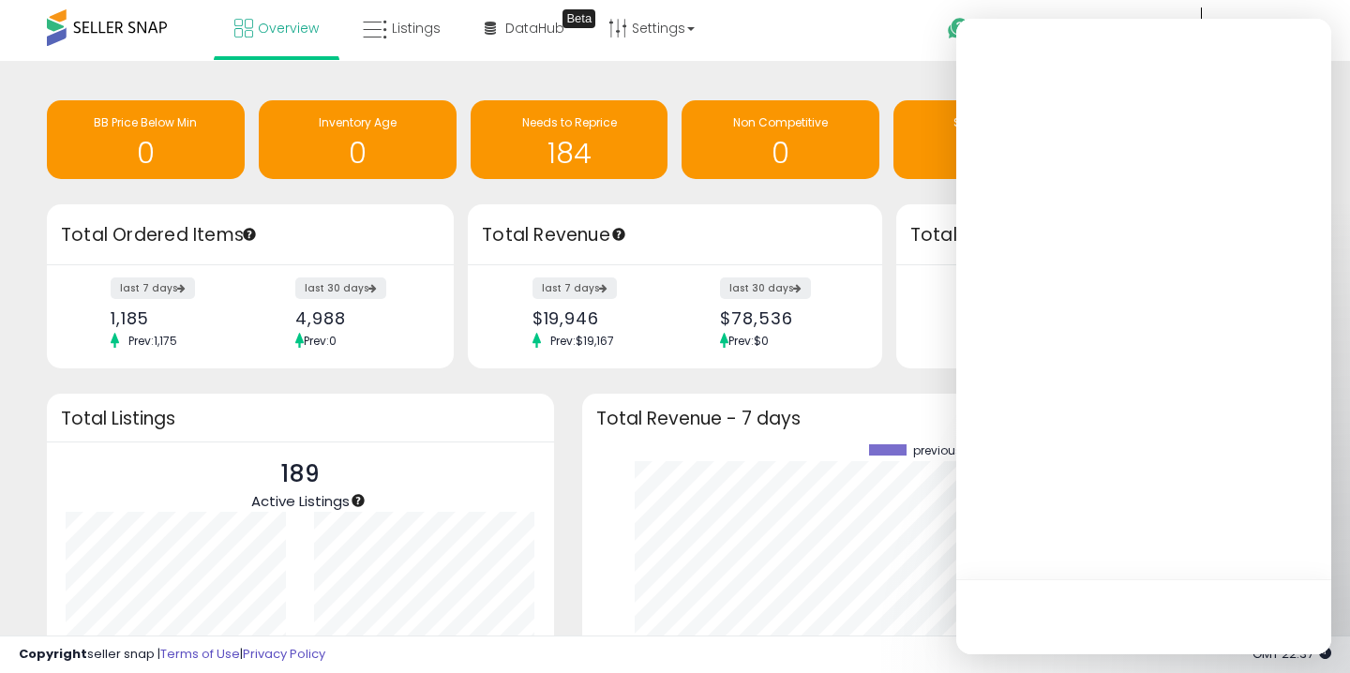
scroll to position [0, 0]
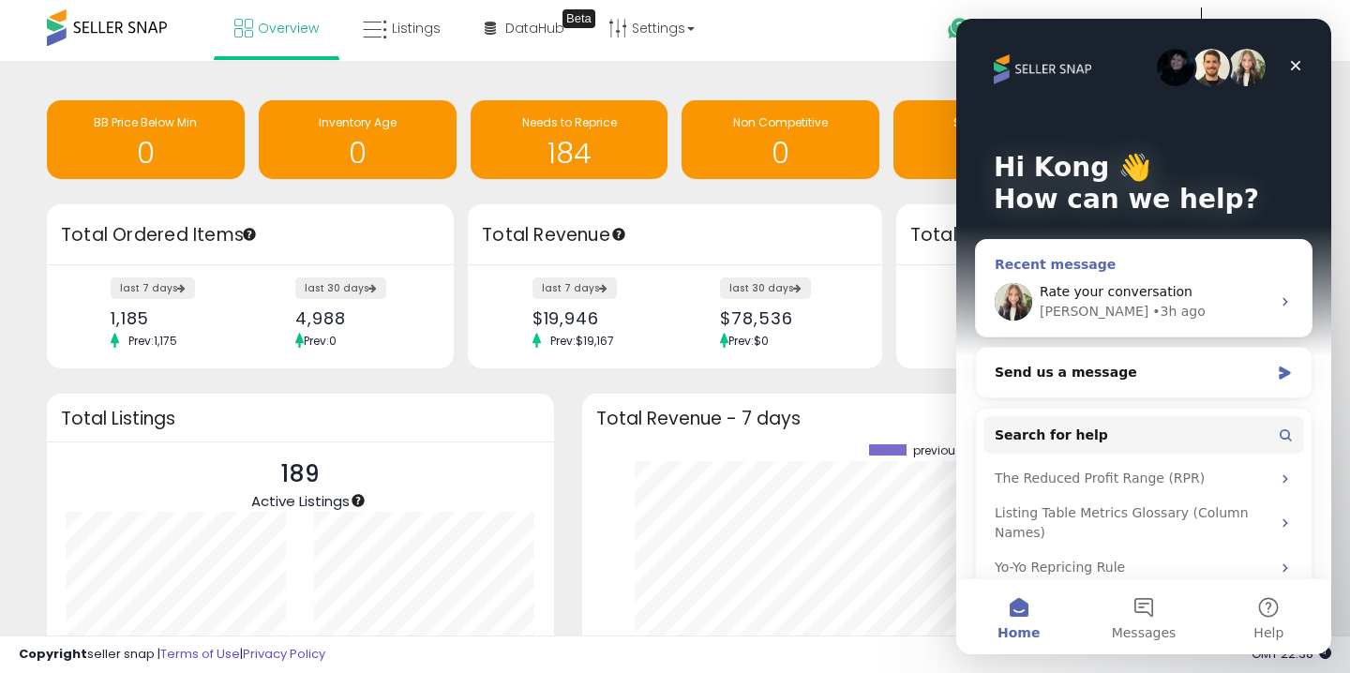
click at [1141, 288] on span "Rate your conversation" at bounding box center [1115, 291] width 153 height 15
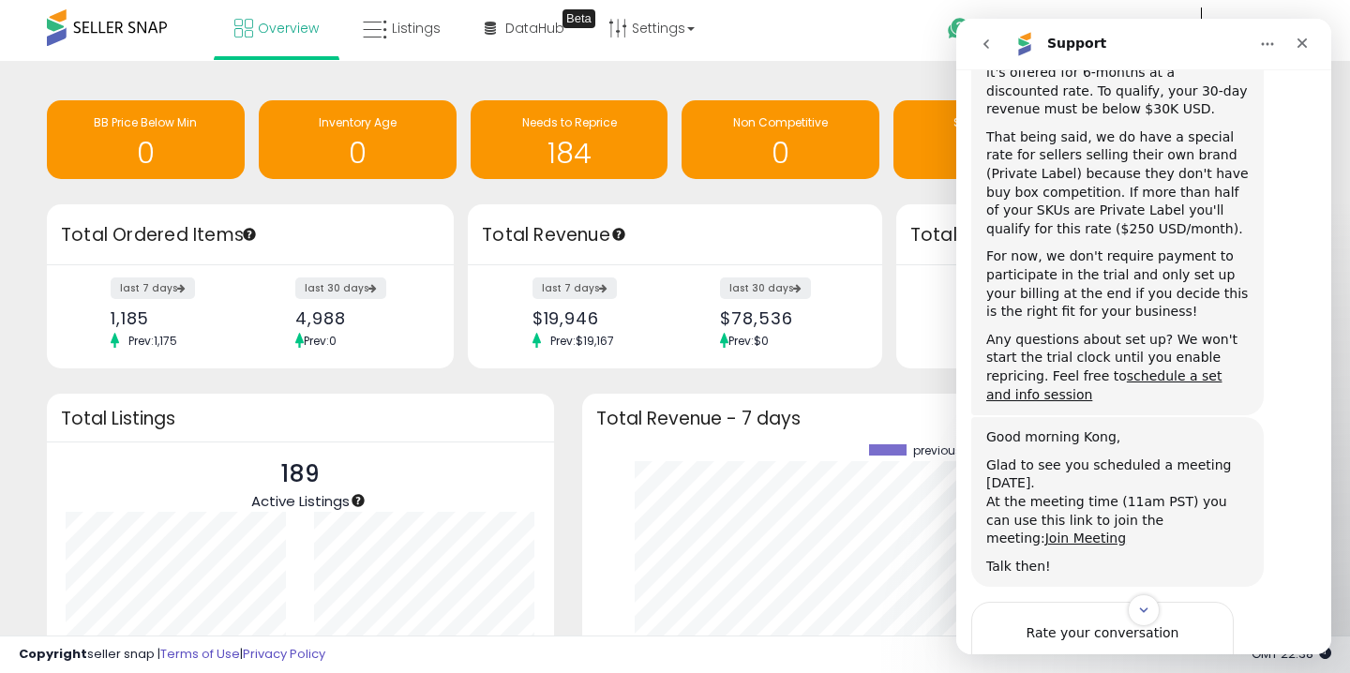
scroll to position [753, 0]
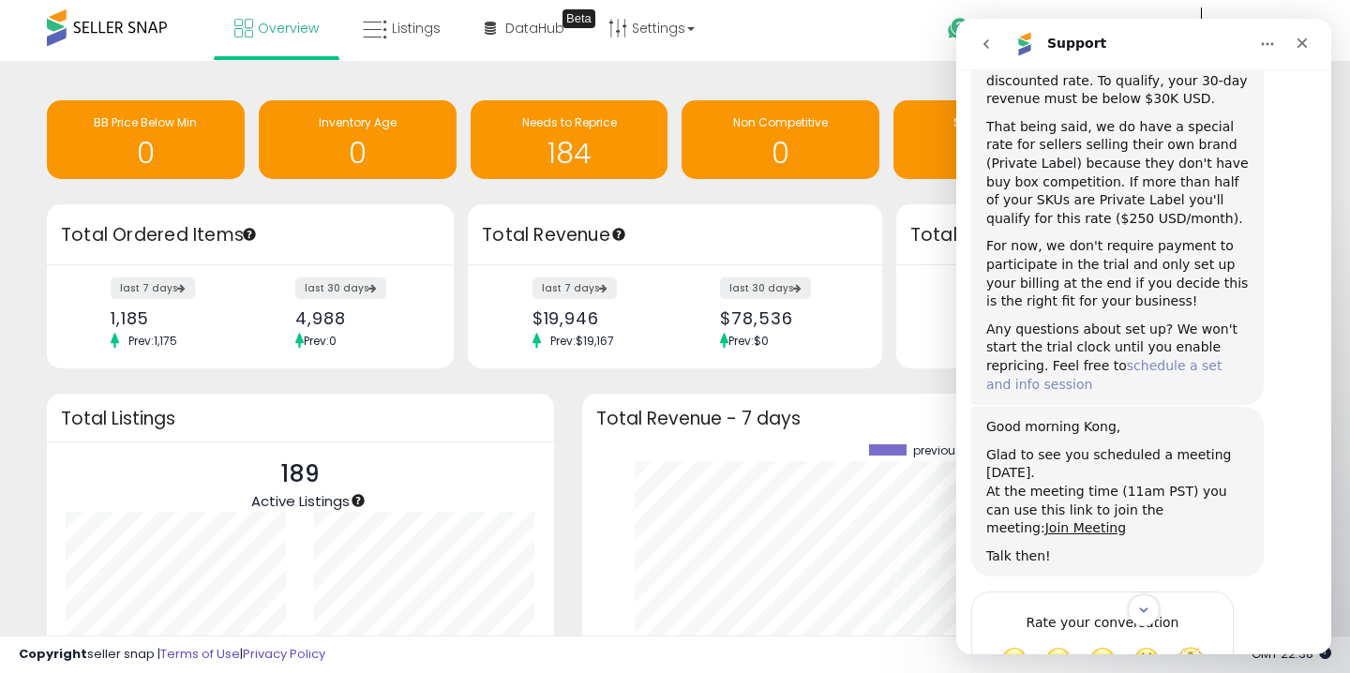
click at [1181, 358] on link "schedule a set and info session" at bounding box center [1103, 375] width 235 height 34
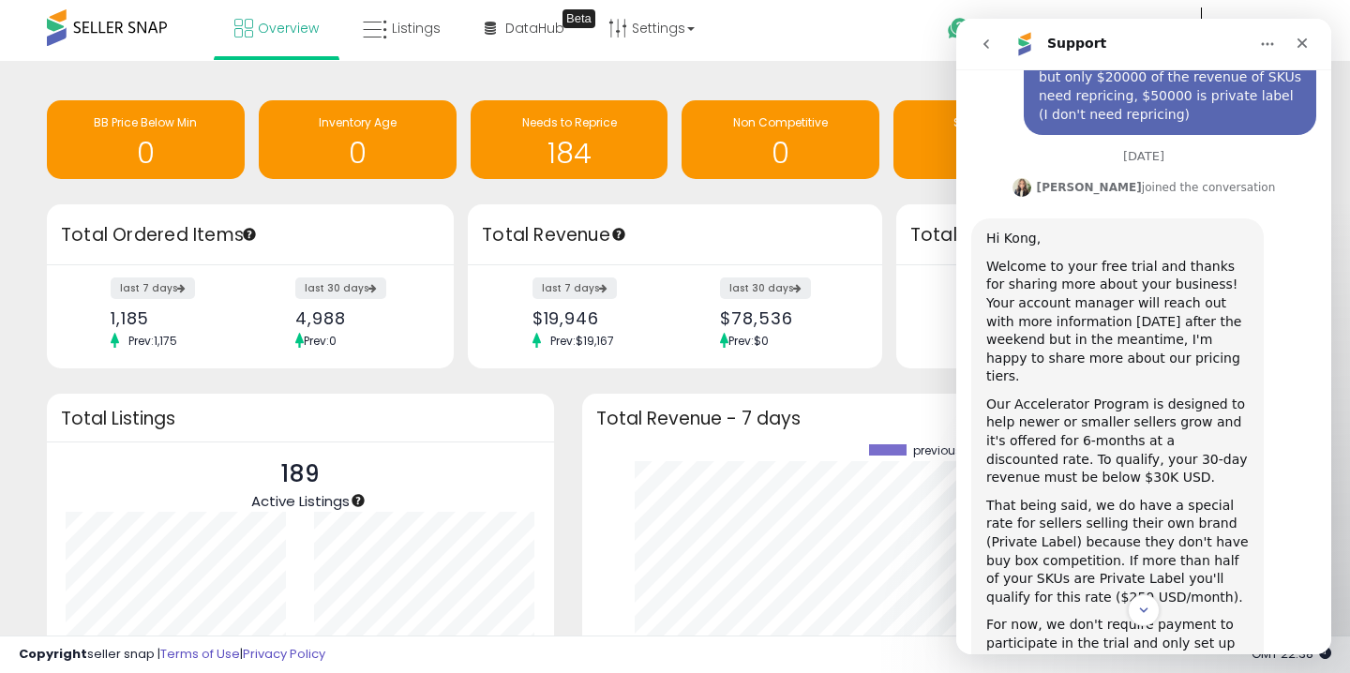
scroll to position [821, 0]
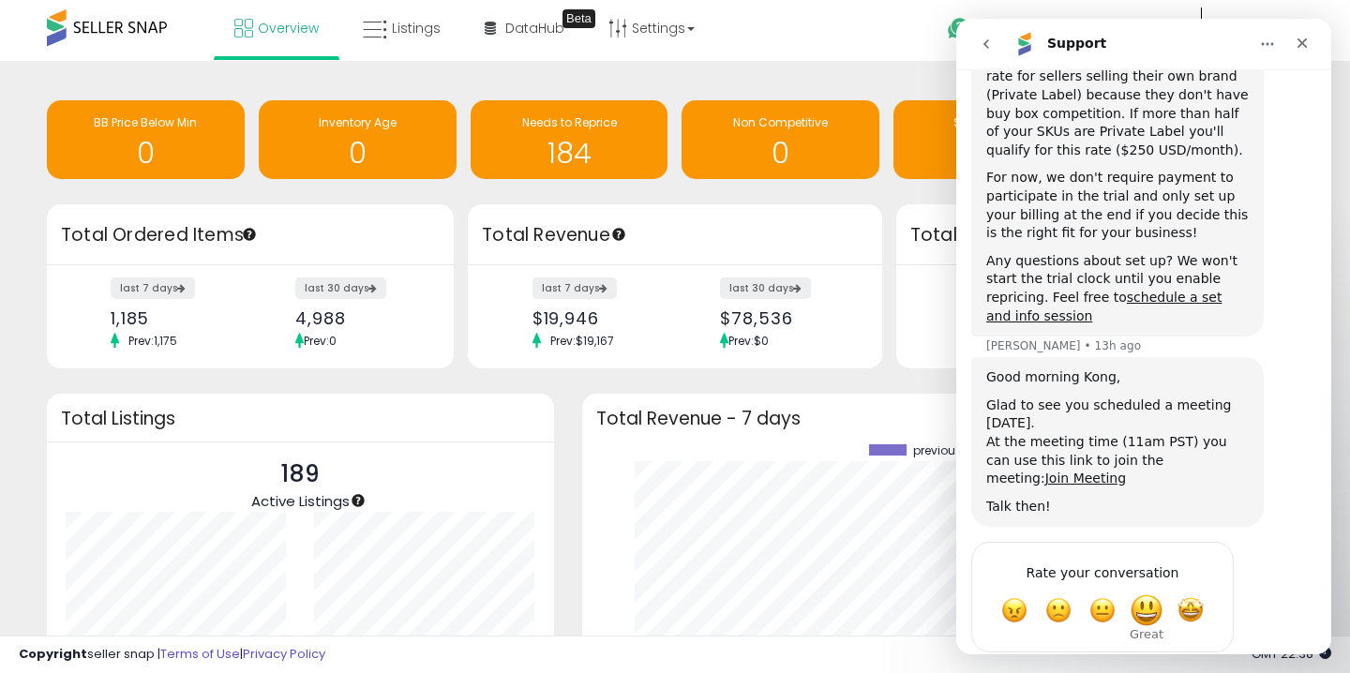
click at [1146, 593] on span "Great" at bounding box center [1146, 610] width 34 height 34
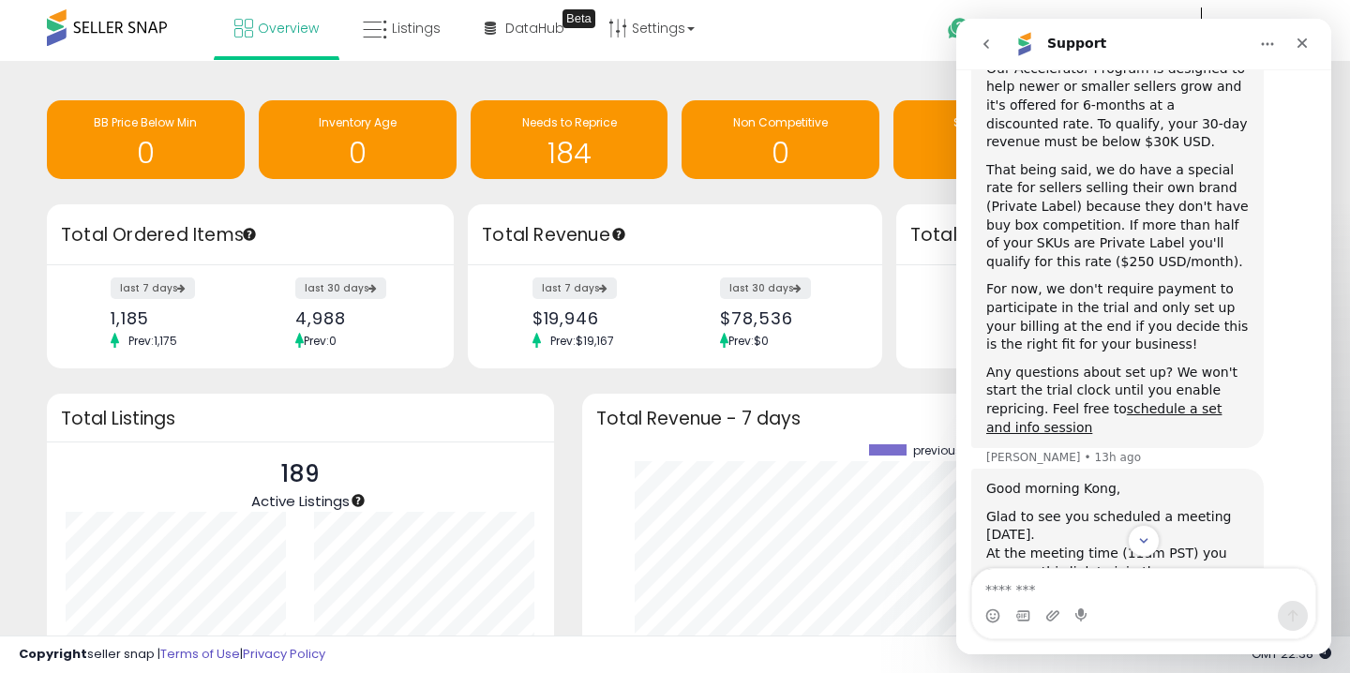
scroll to position [673, 0]
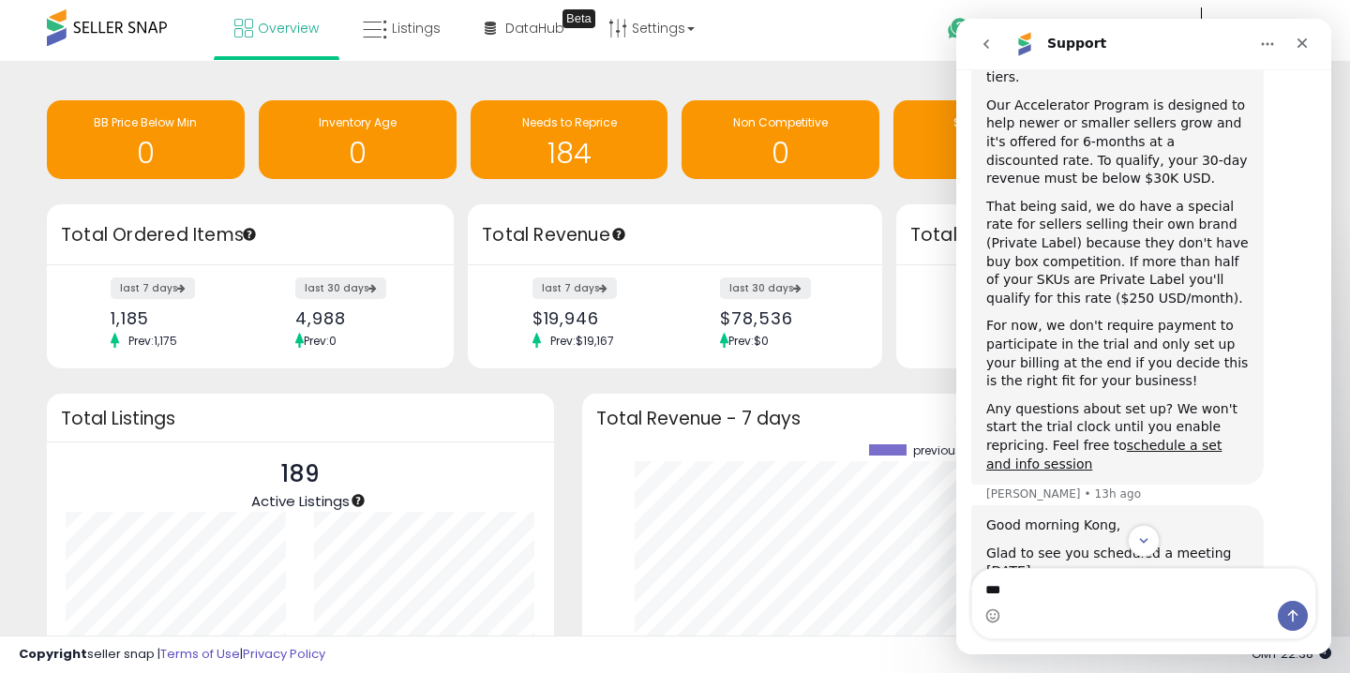
type textarea "**"
click at [981, 45] on icon "go back" at bounding box center [985, 44] width 15 height 15
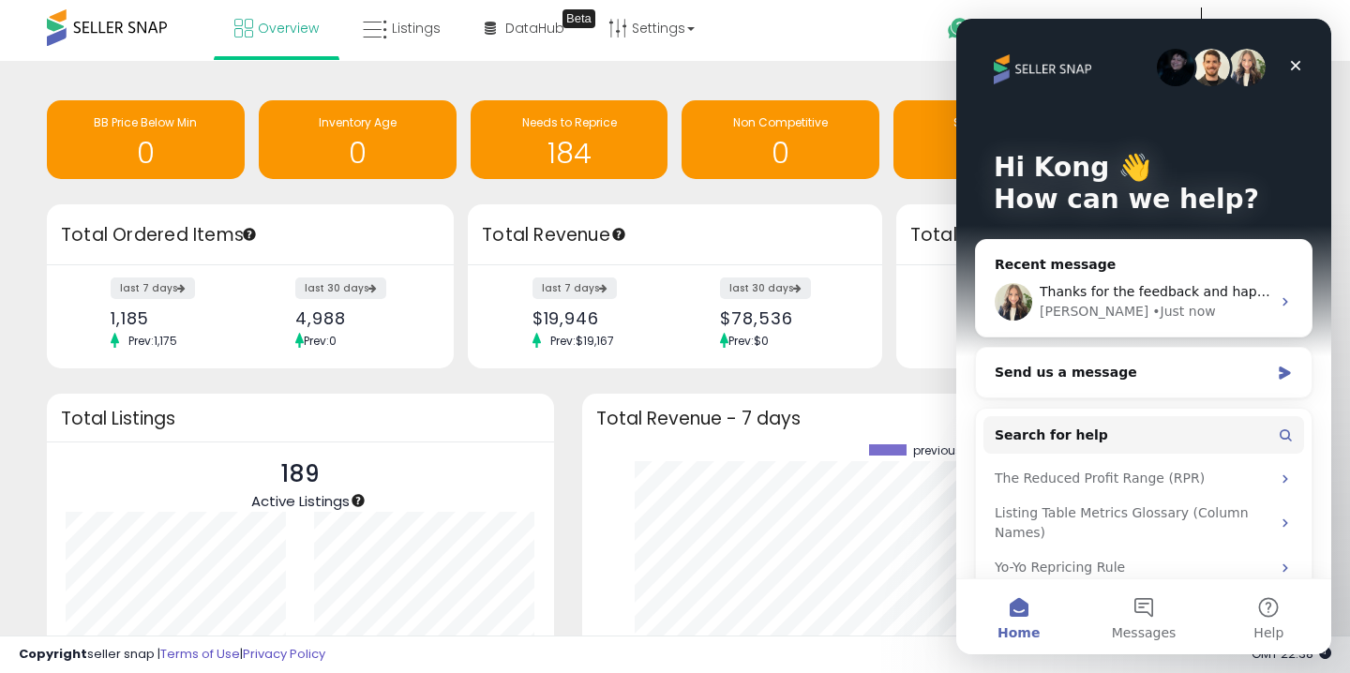
click at [1188, 68] on img "Intercom messenger" at bounding box center [1175, 67] width 37 height 37
click at [1174, 70] on img "Intercom messenger" at bounding box center [1175, 67] width 37 height 37
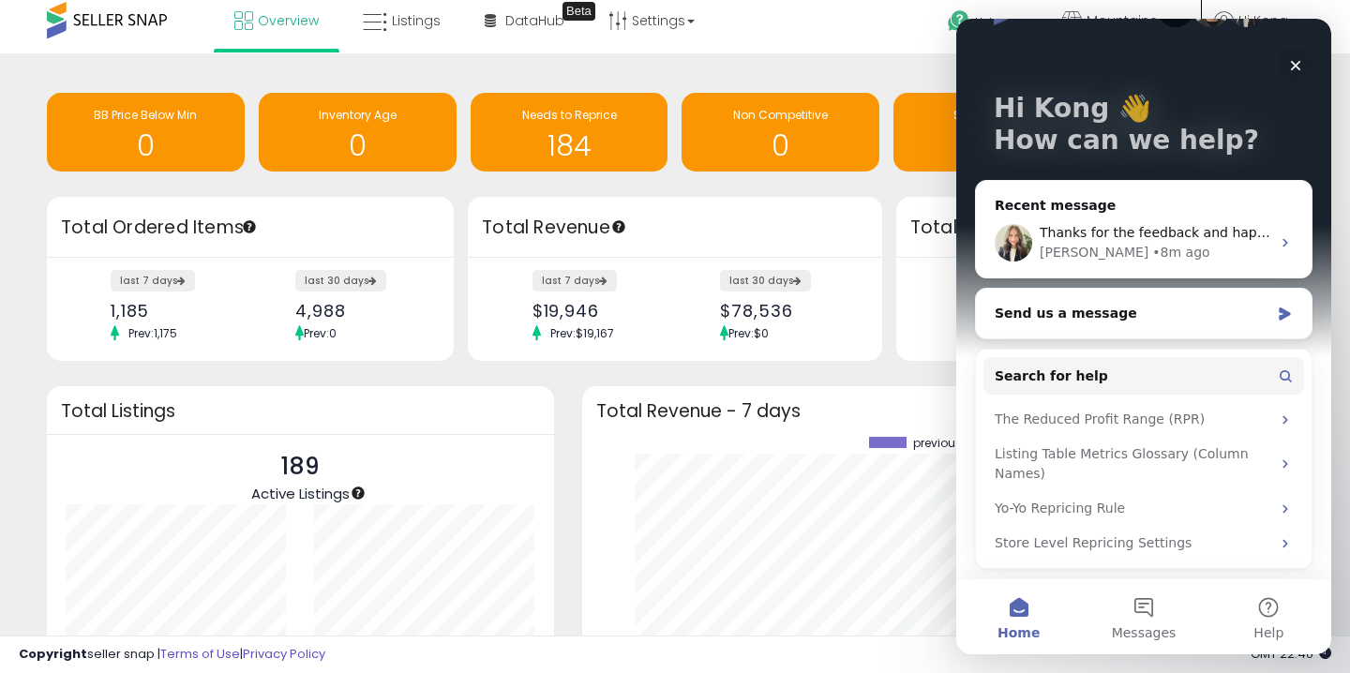
scroll to position [8, 0]
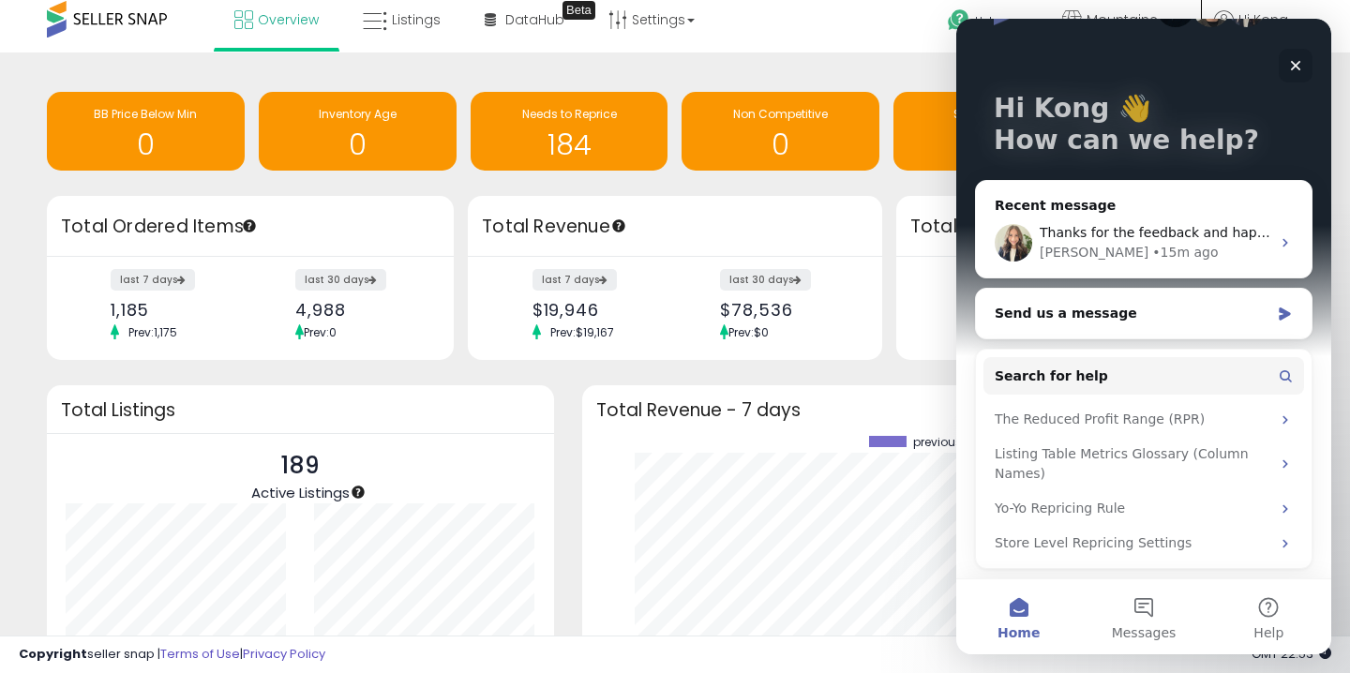
click at [1299, 65] on icon "Close" at bounding box center [1295, 65] width 15 height 15
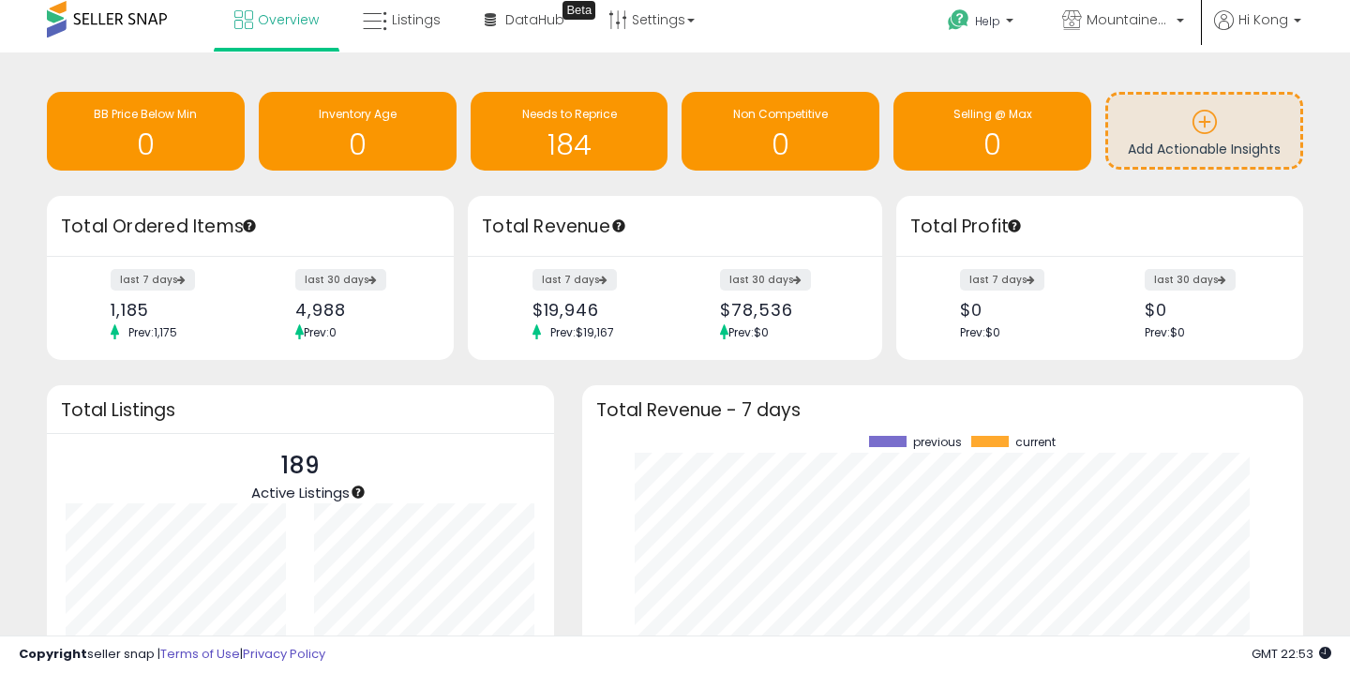
scroll to position [0, 0]
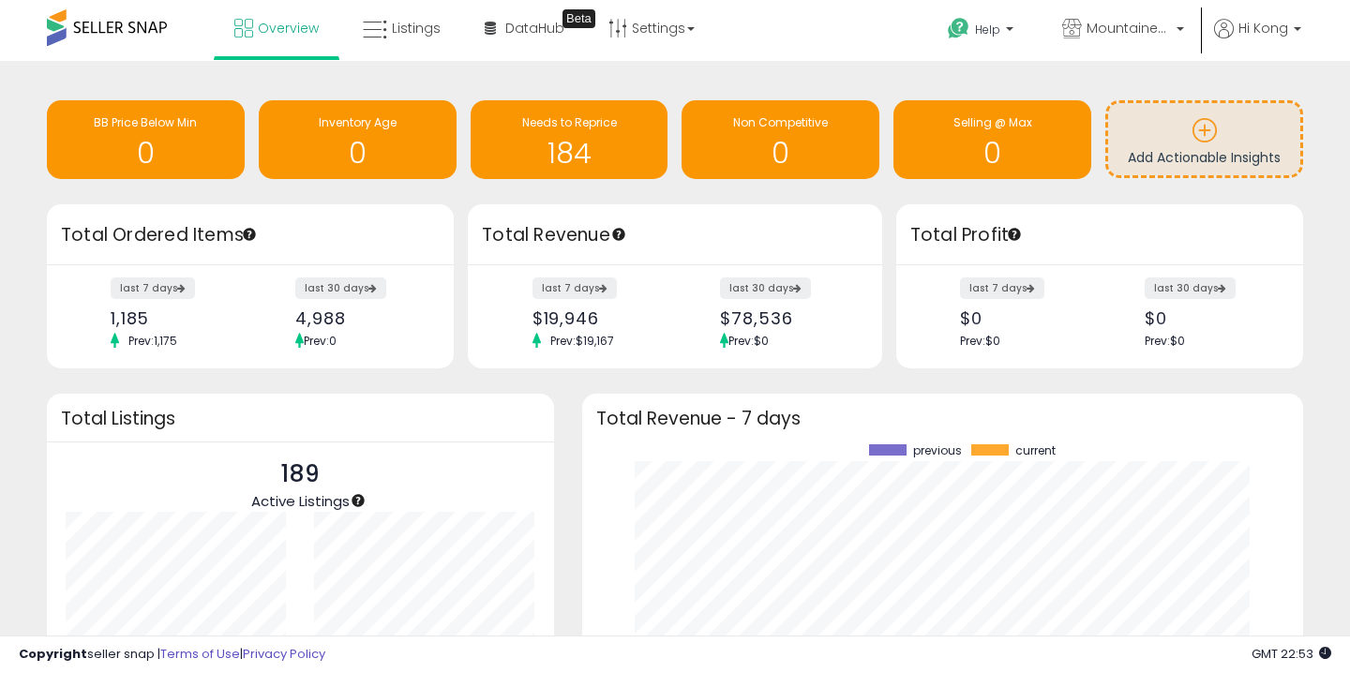
click at [1142, 65] on div "Retrieving insights data.. BB Price Below Min 0 Inventory Age 0 Needs to Repric…" at bounding box center [675, 463] width 1350 height 804
click at [384, 20] on icon at bounding box center [375, 30] width 24 height 24
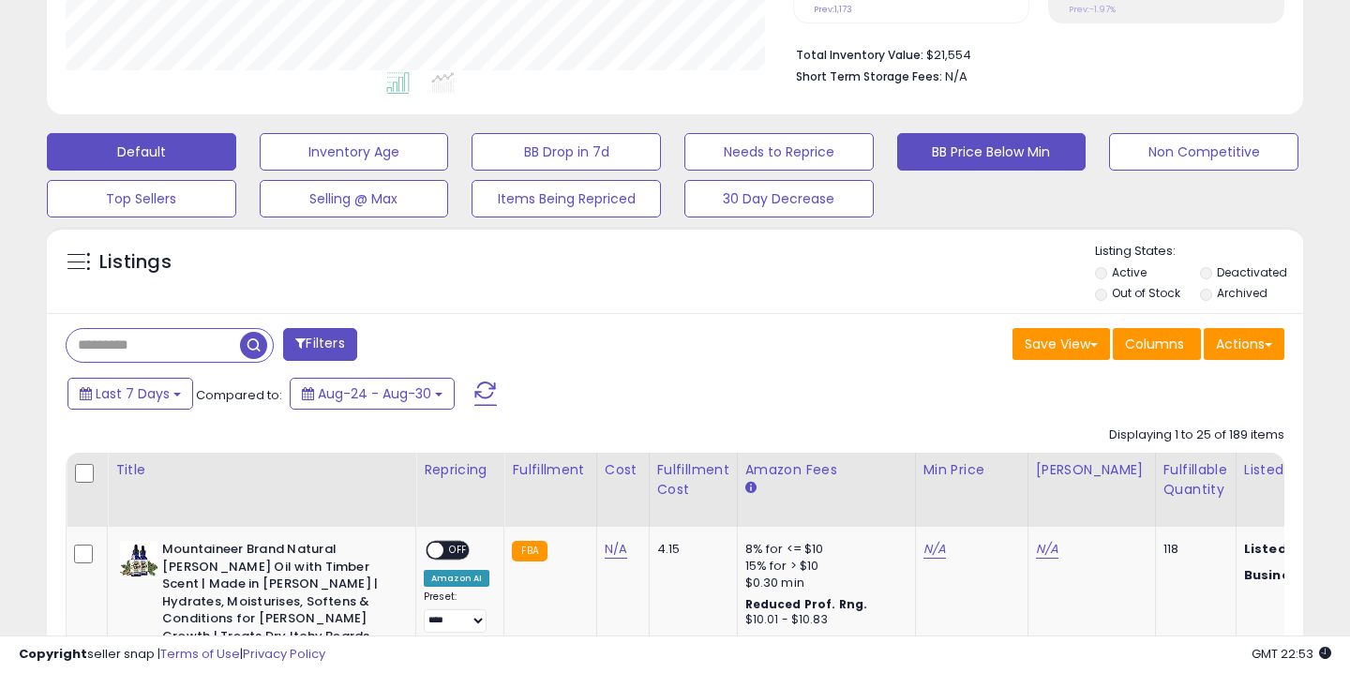
scroll to position [384, 726]
click at [1009, 156] on button "BB Price Below Min" at bounding box center [991, 151] width 189 height 37
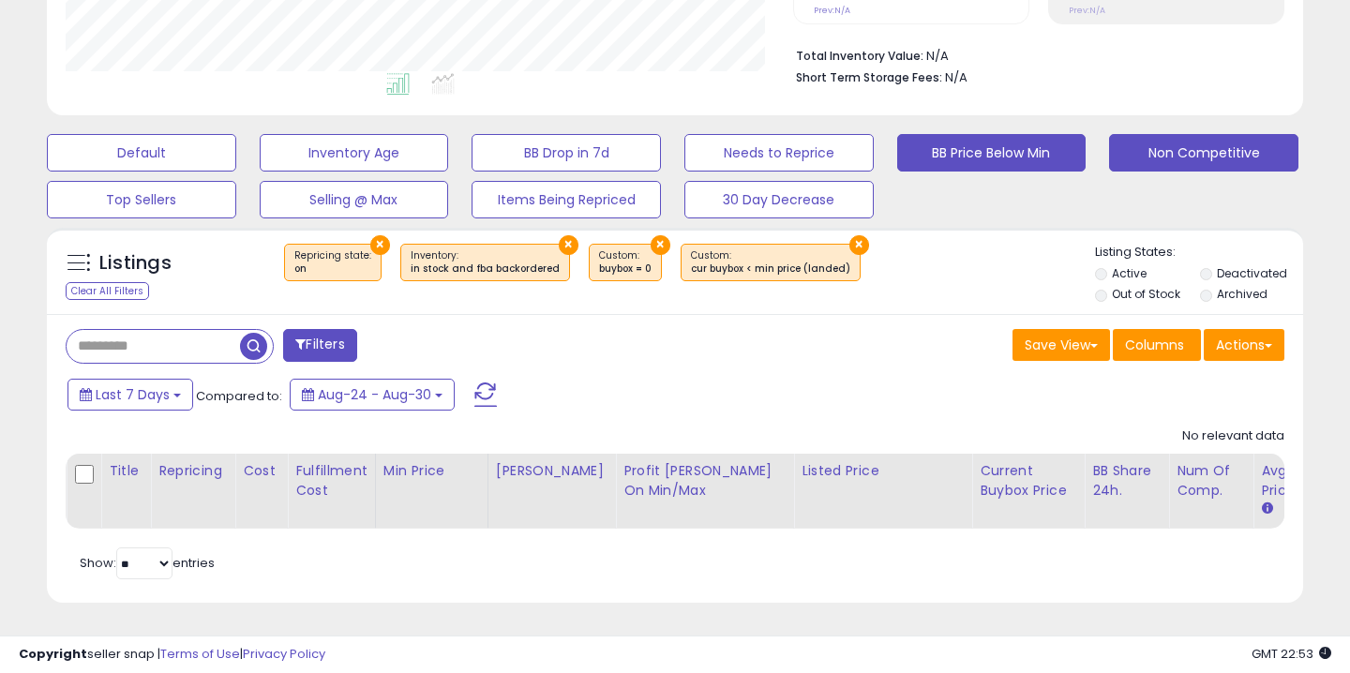
click at [1200, 159] on button "Non Competitive" at bounding box center [1203, 152] width 189 height 37
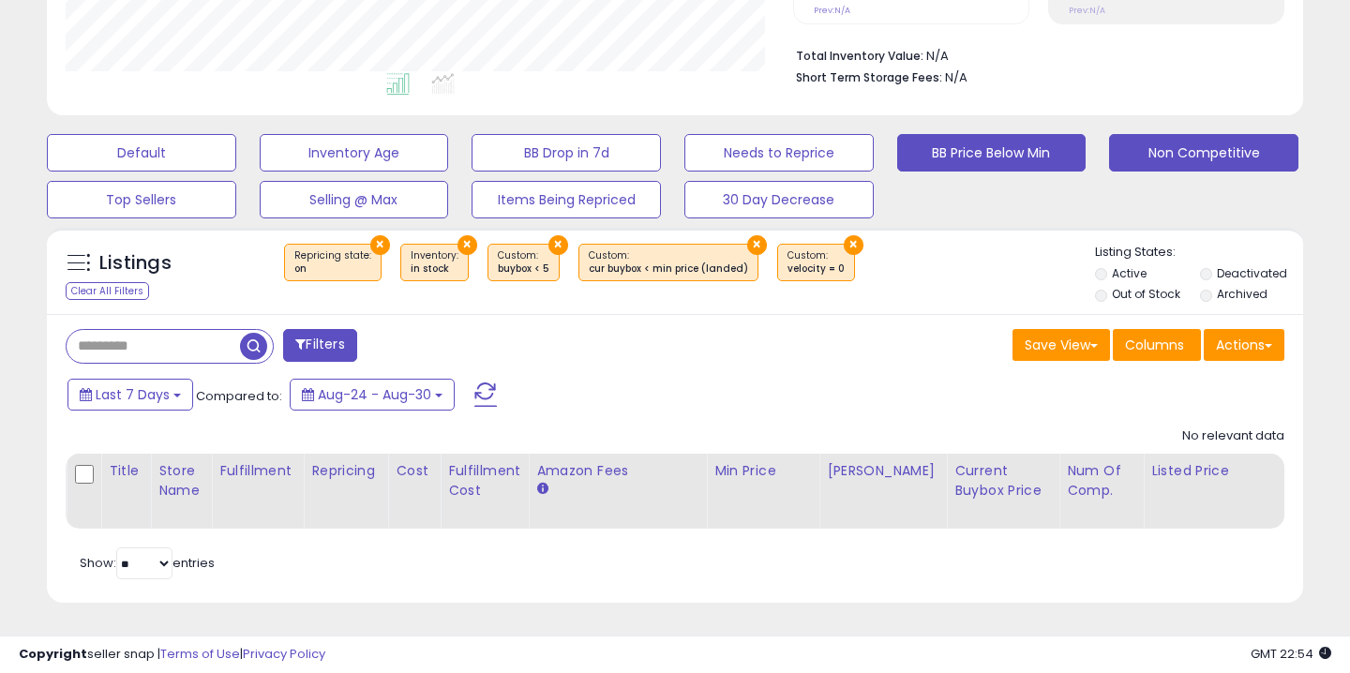
click at [977, 148] on button "BB Price Below Min" at bounding box center [991, 152] width 189 height 37
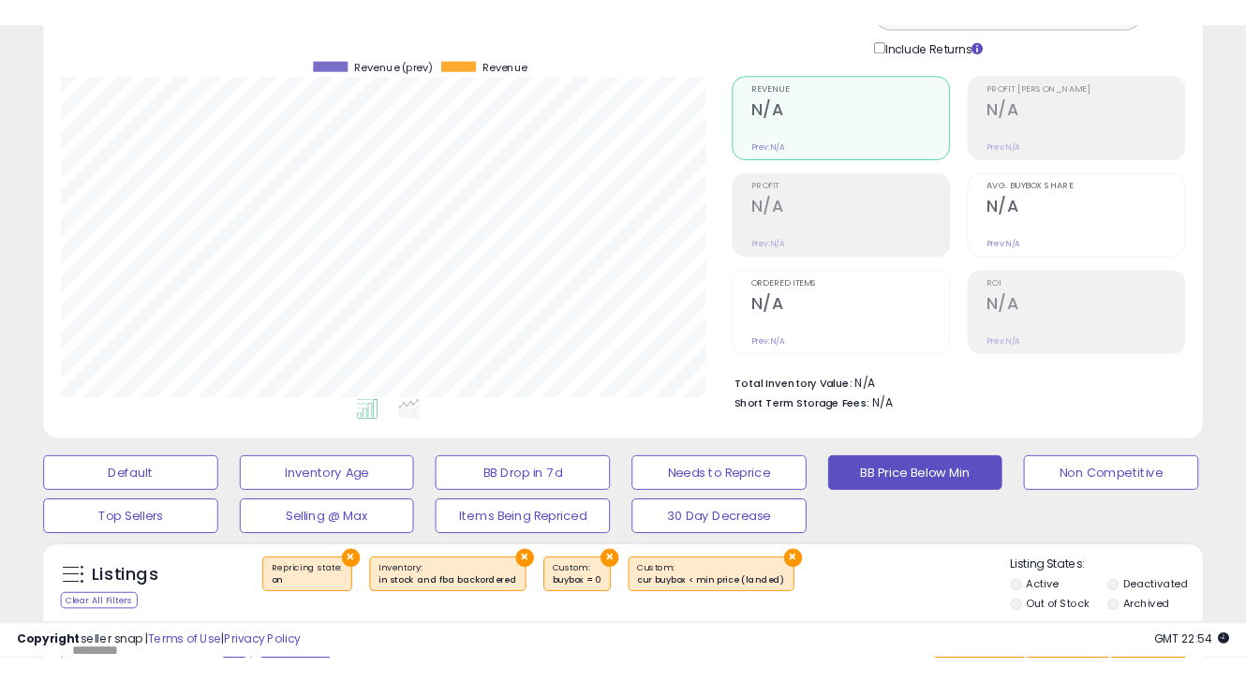
scroll to position [297, 0]
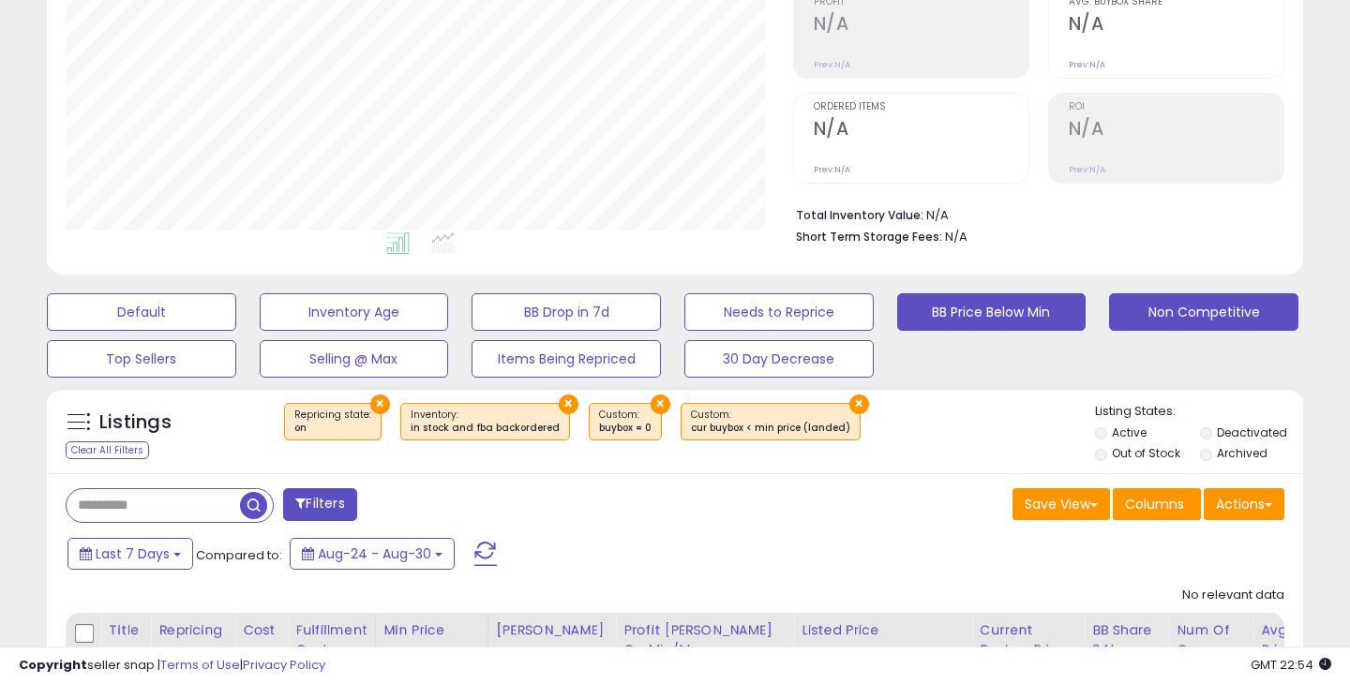
click at [1239, 302] on button "Non Competitive" at bounding box center [1203, 311] width 189 height 37
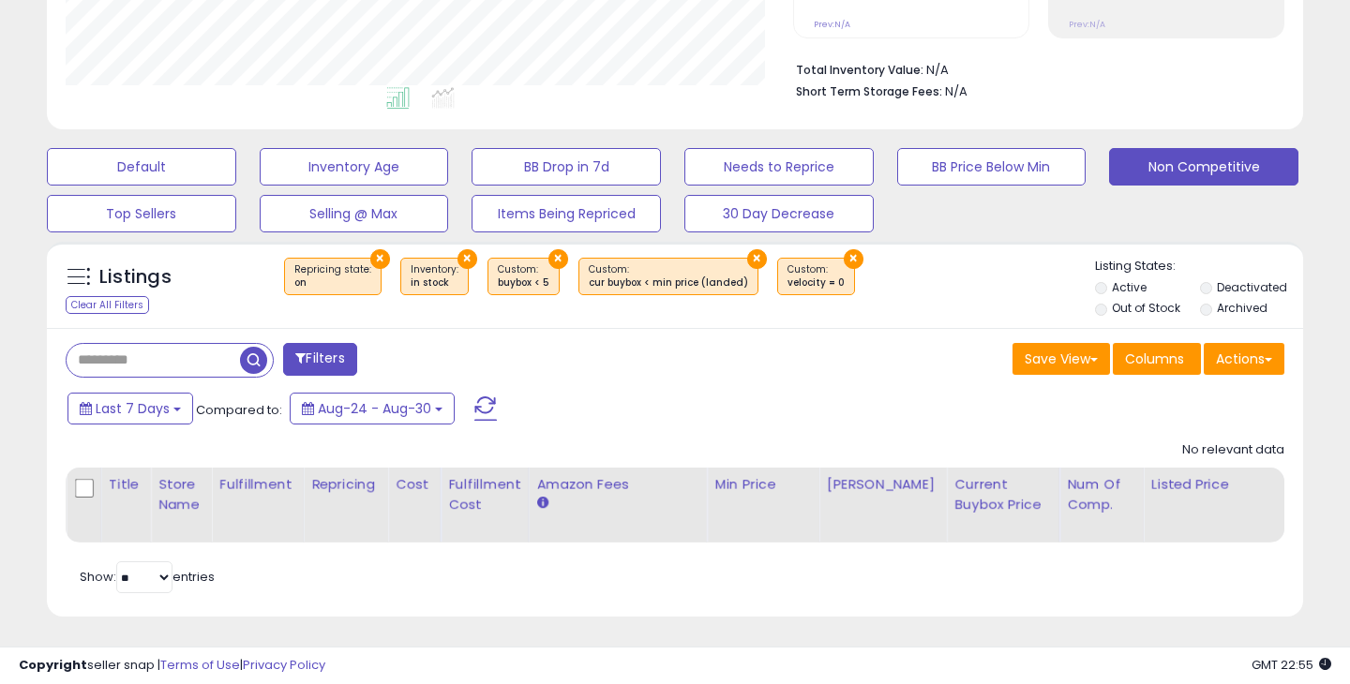
scroll to position [439, 0]
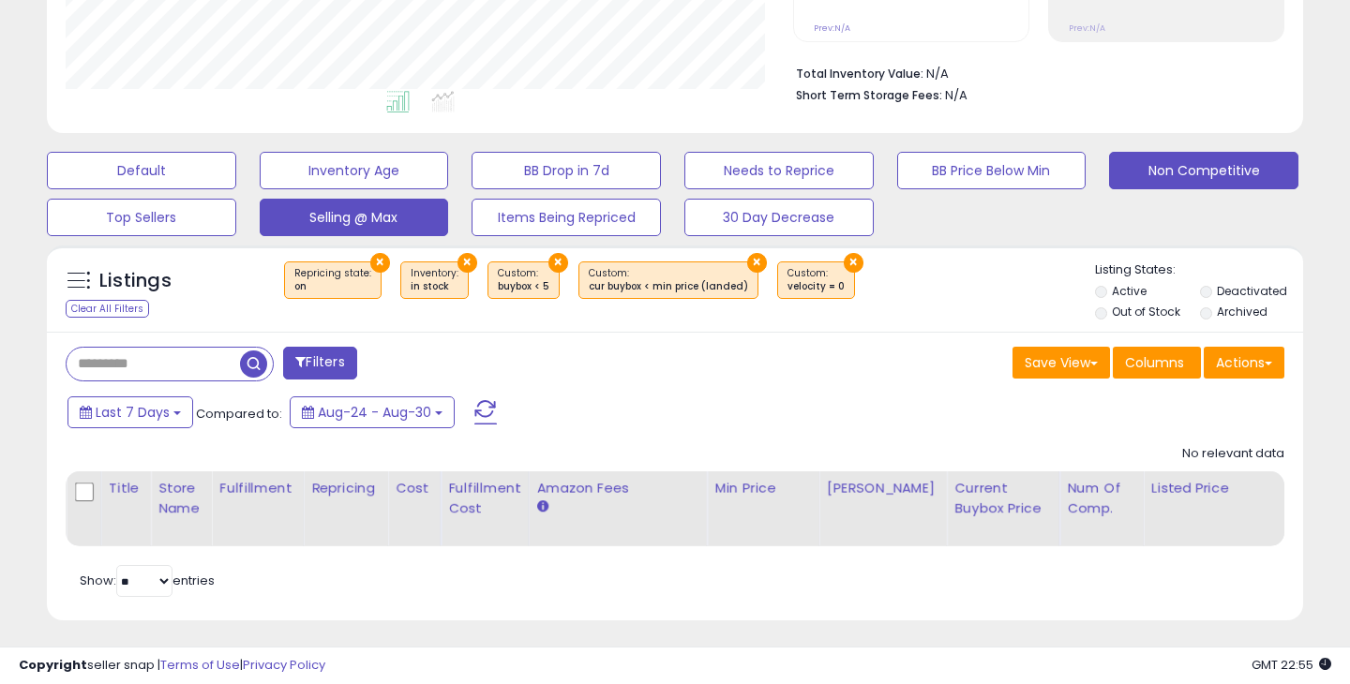
click at [333, 225] on button "Selling @ Max" at bounding box center [354, 217] width 189 height 37
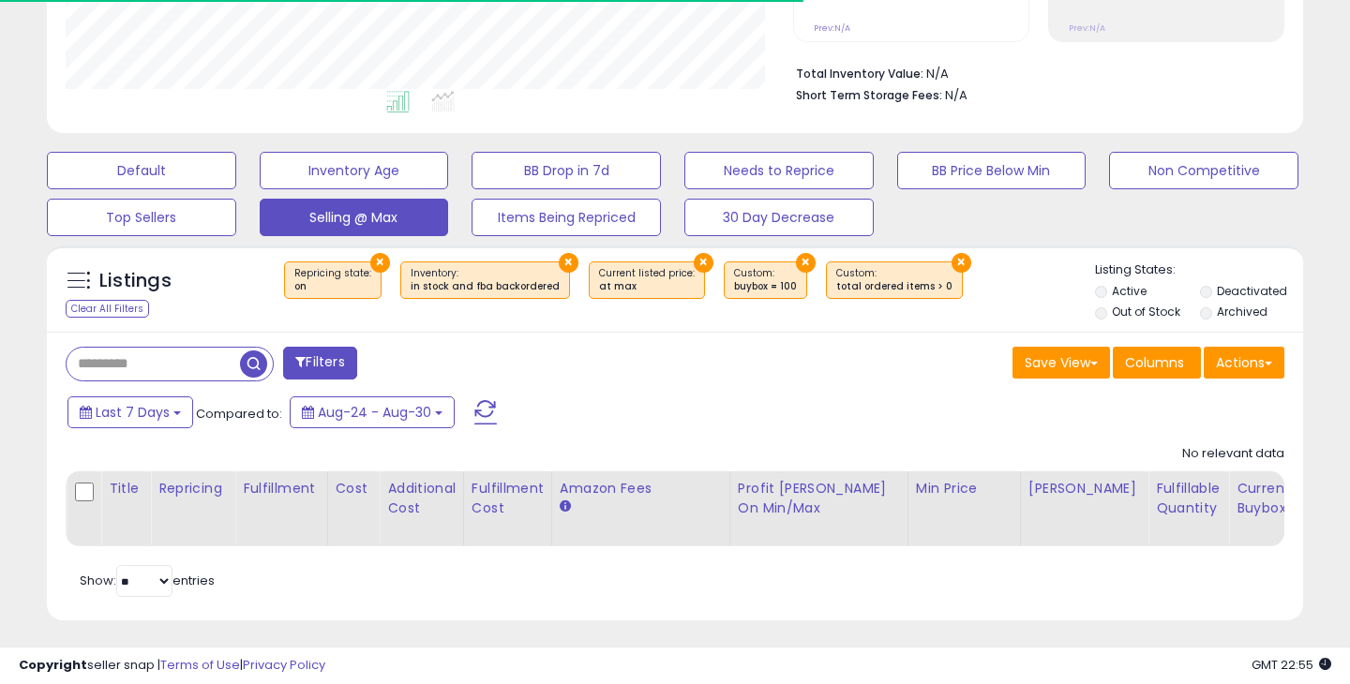
click at [190, 239] on div "Listings Clear All Filters × Repricing state : on × × × ×" at bounding box center [675, 440] width 1284 height 408
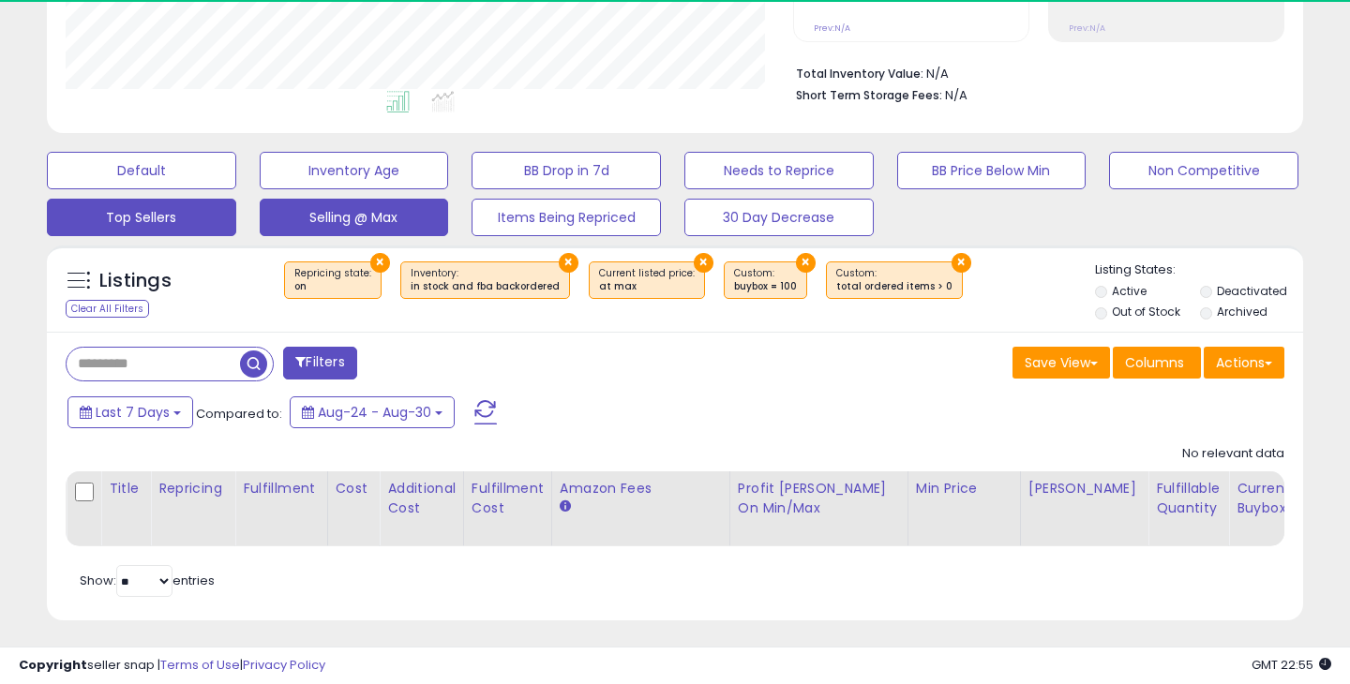
scroll to position [384, 726]
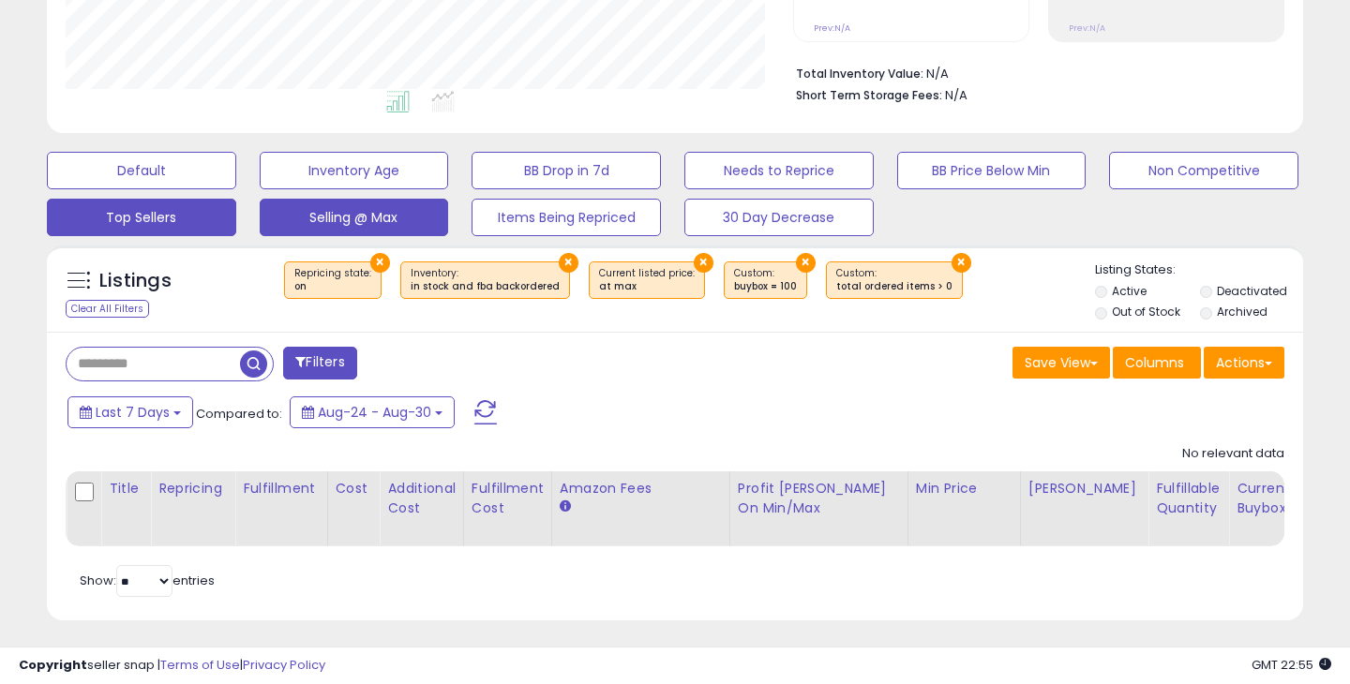
click at [179, 228] on button "Top Sellers" at bounding box center [141, 217] width 189 height 37
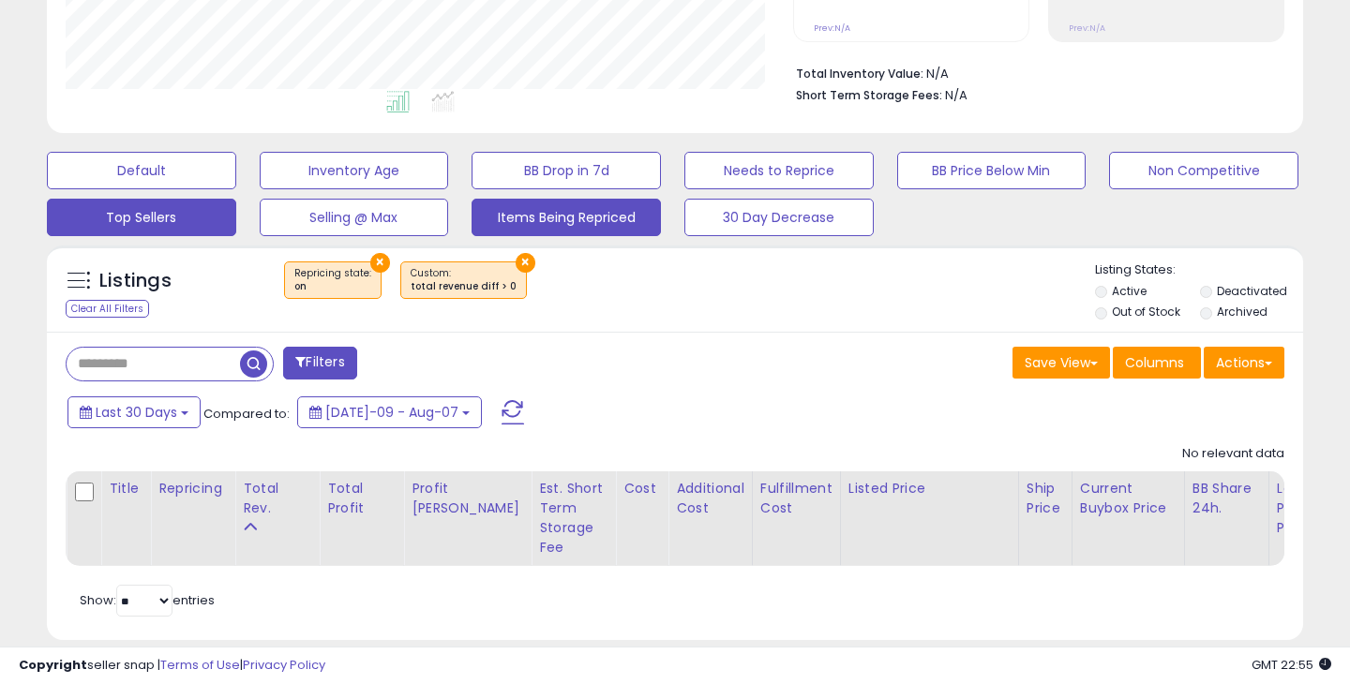
click at [491, 223] on button "Items Being Repriced" at bounding box center [565, 217] width 189 height 37
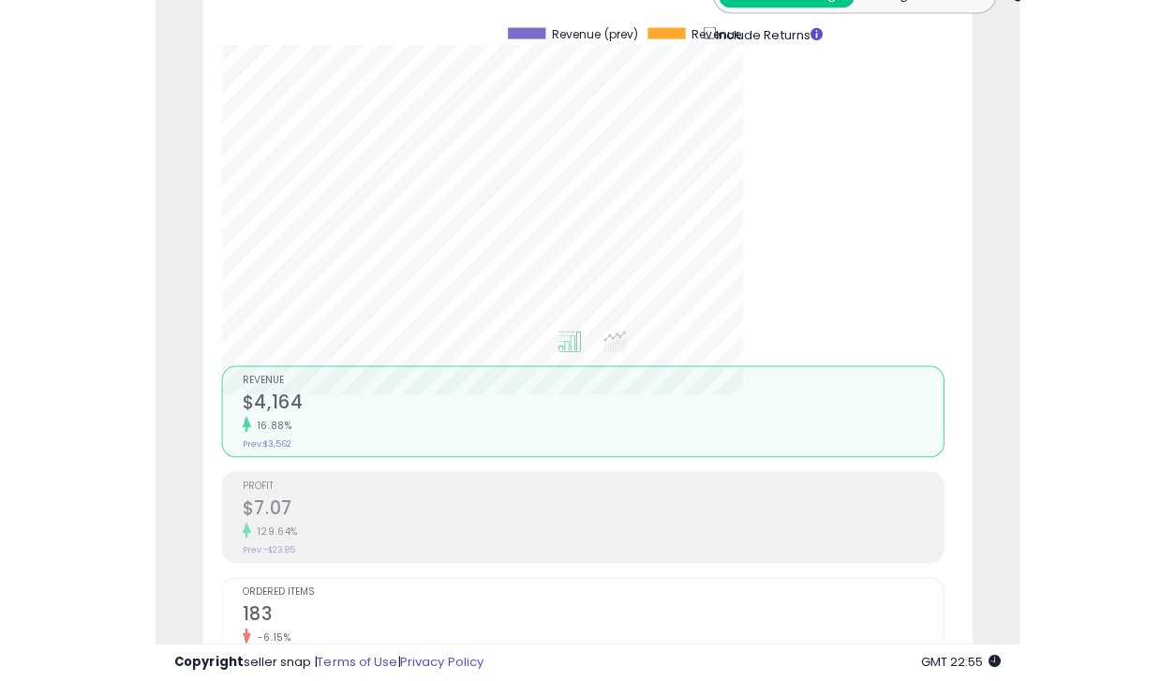
scroll to position [936820, 936481]
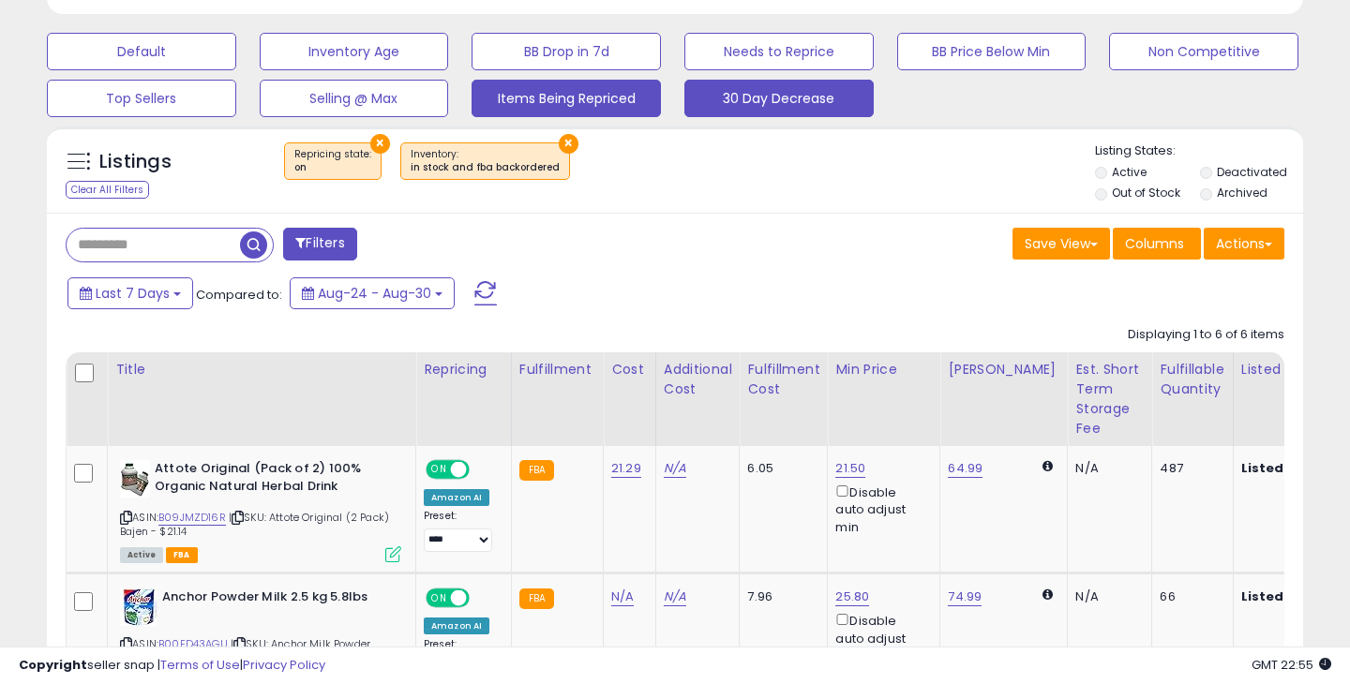
click at [754, 99] on button "30 Day Decrease" at bounding box center [778, 98] width 189 height 37
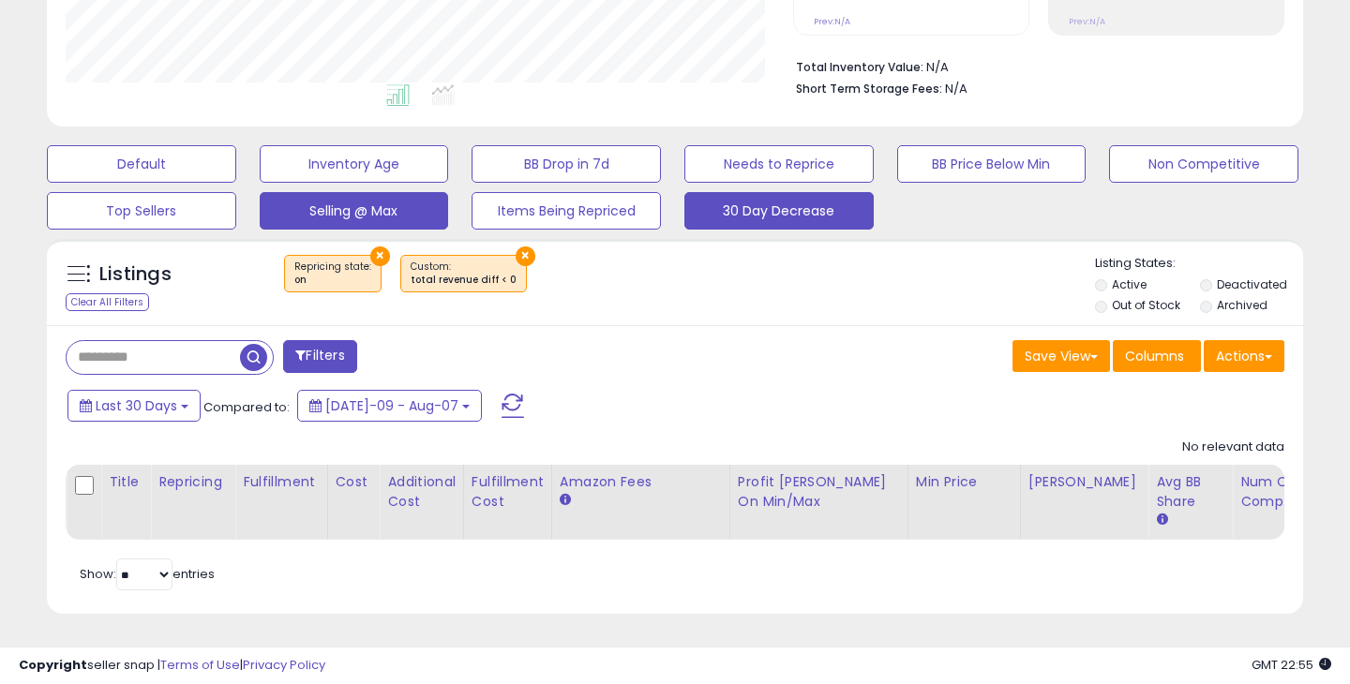
click at [360, 217] on button "Selling @ Max" at bounding box center [354, 210] width 189 height 37
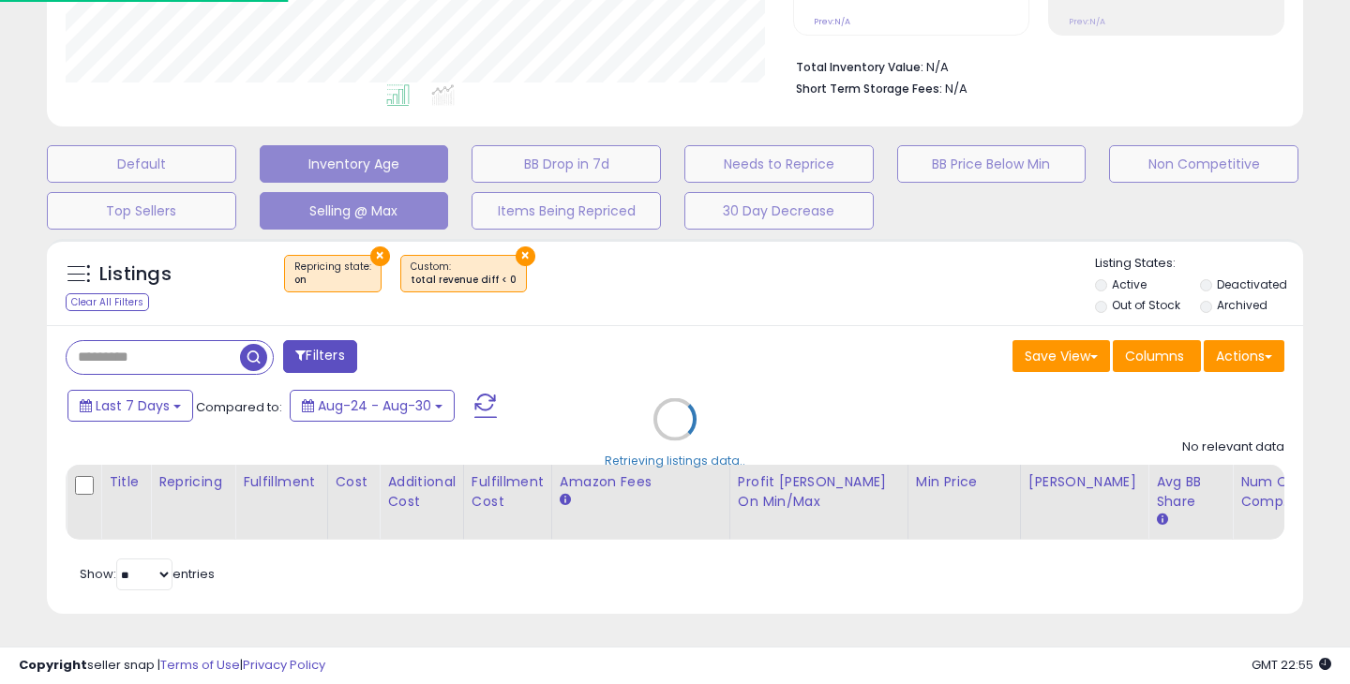
click at [290, 178] on button "Inventory Age" at bounding box center [354, 163] width 189 height 37
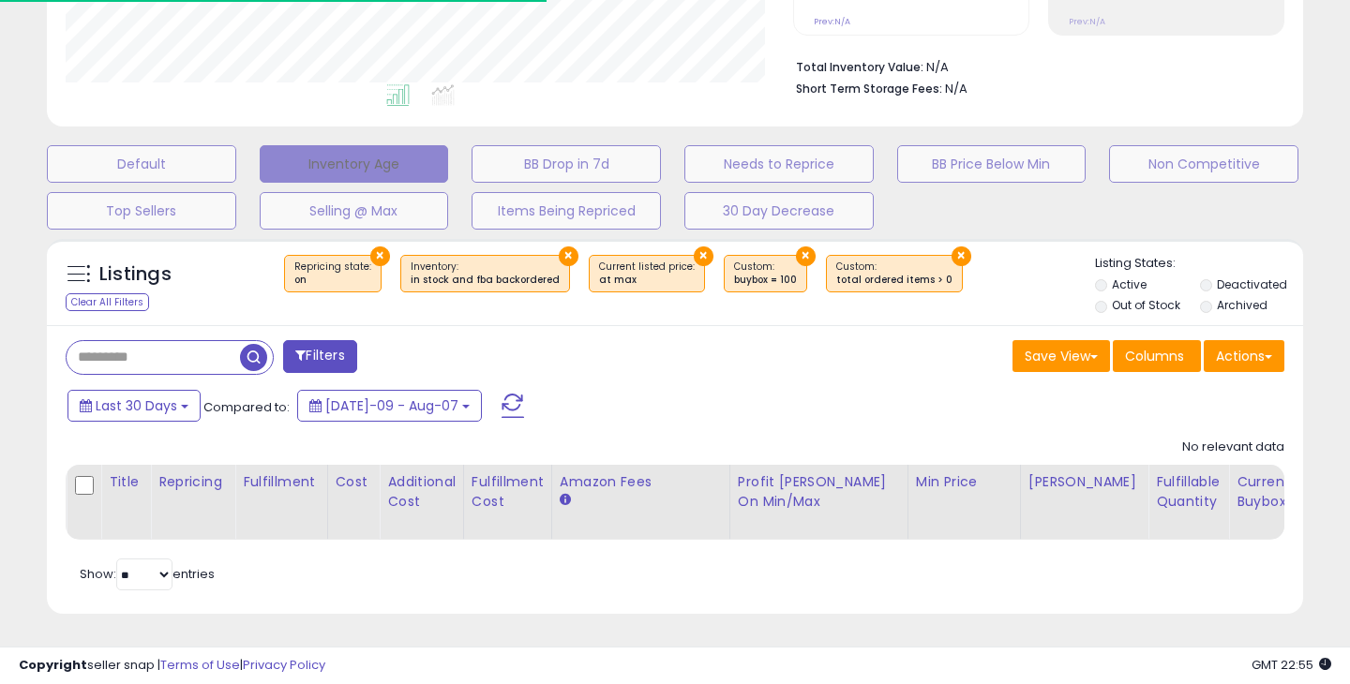
select select "**"
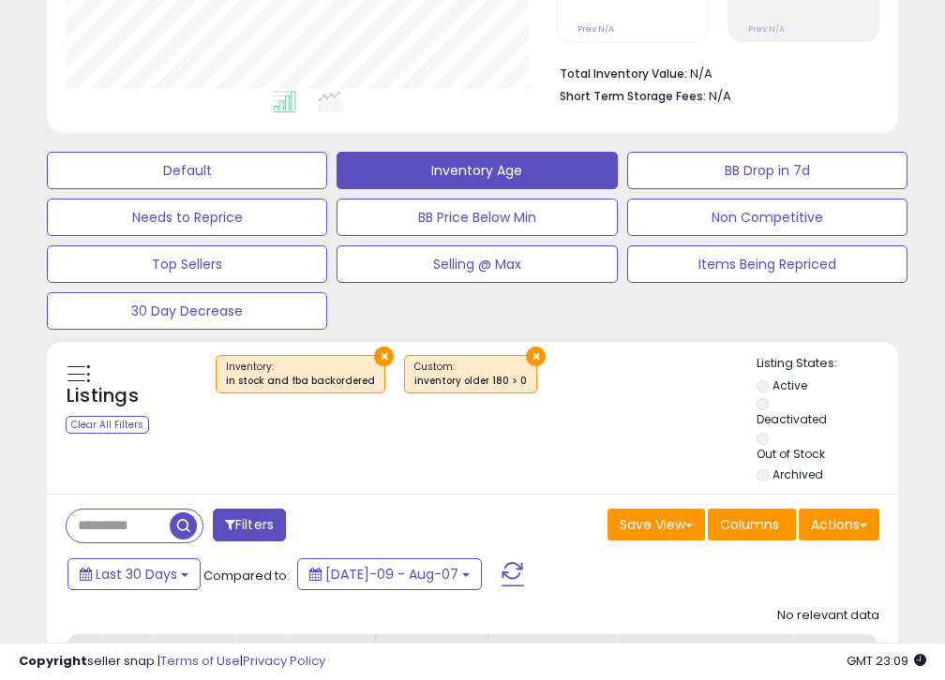
scroll to position [936820, 936714]
